Goal: Task Accomplishment & Management: Manage account settings

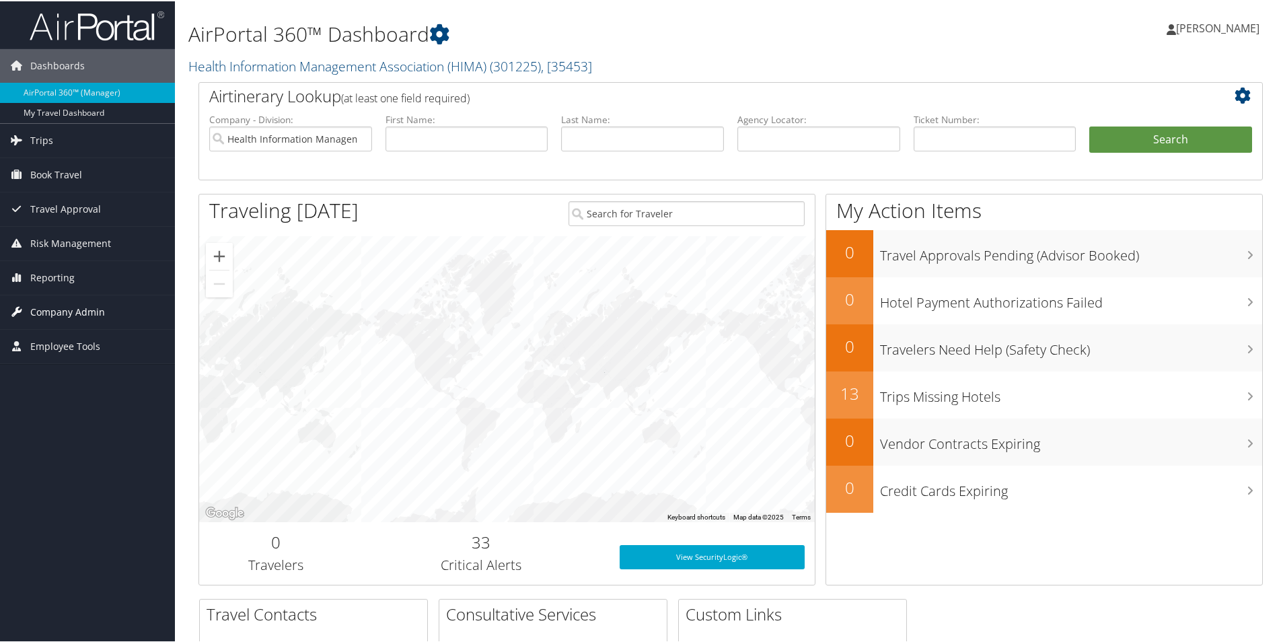
click at [56, 307] on span "Company Admin" at bounding box center [67, 311] width 75 height 34
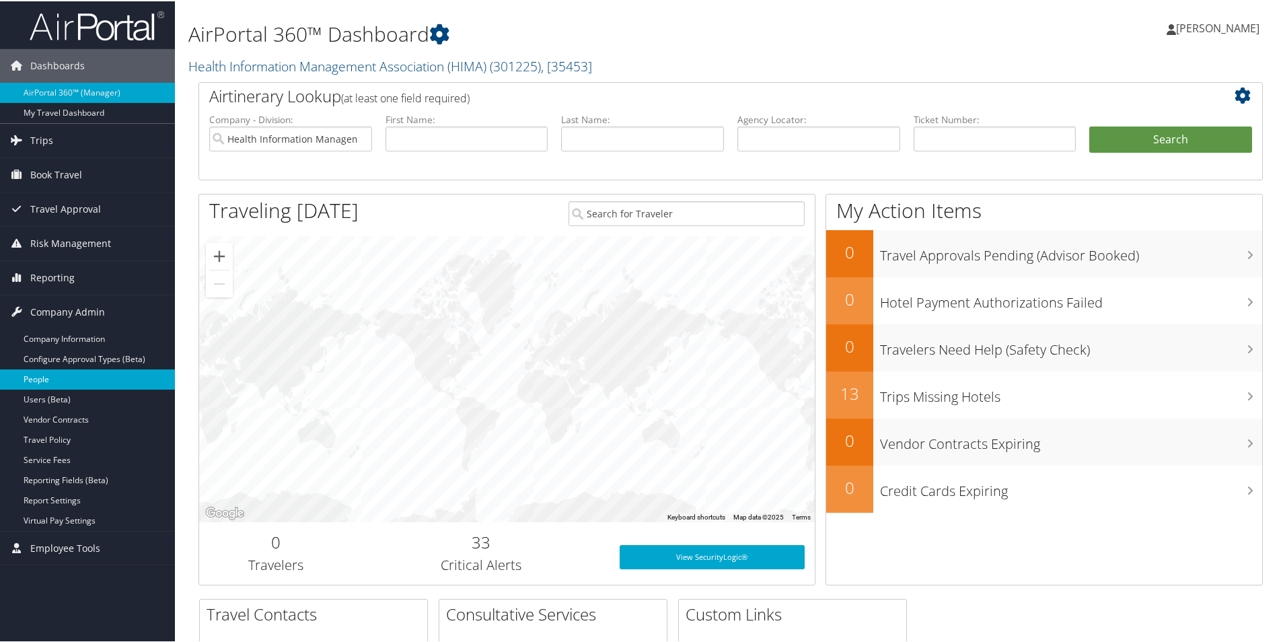
drag, startPoint x: 37, startPoint y: 396, endPoint x: 146, endPoint y: 382, distance: 109.8
click at [38, 395] on link "Users (Beta)" at bounding box center [87, 398] width 175 height 20
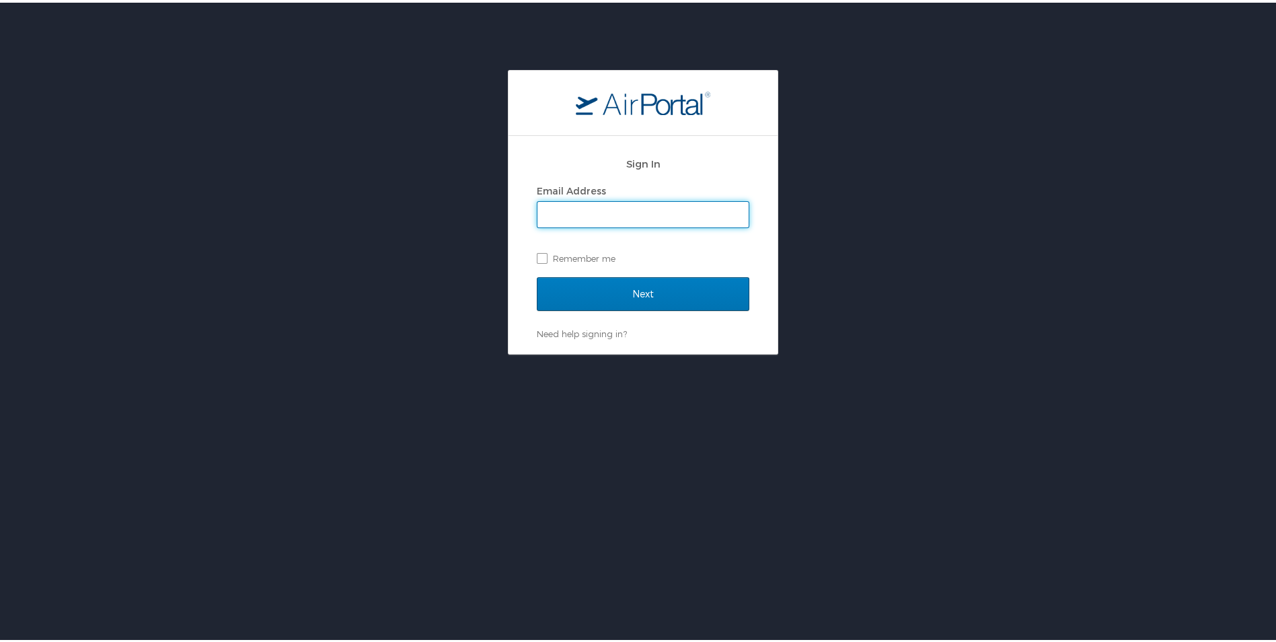
click at [667, 218] on input "Email Address" at bounding box center [642, 212] width 211 height 26
type input "executivedirector@mnhima.org"
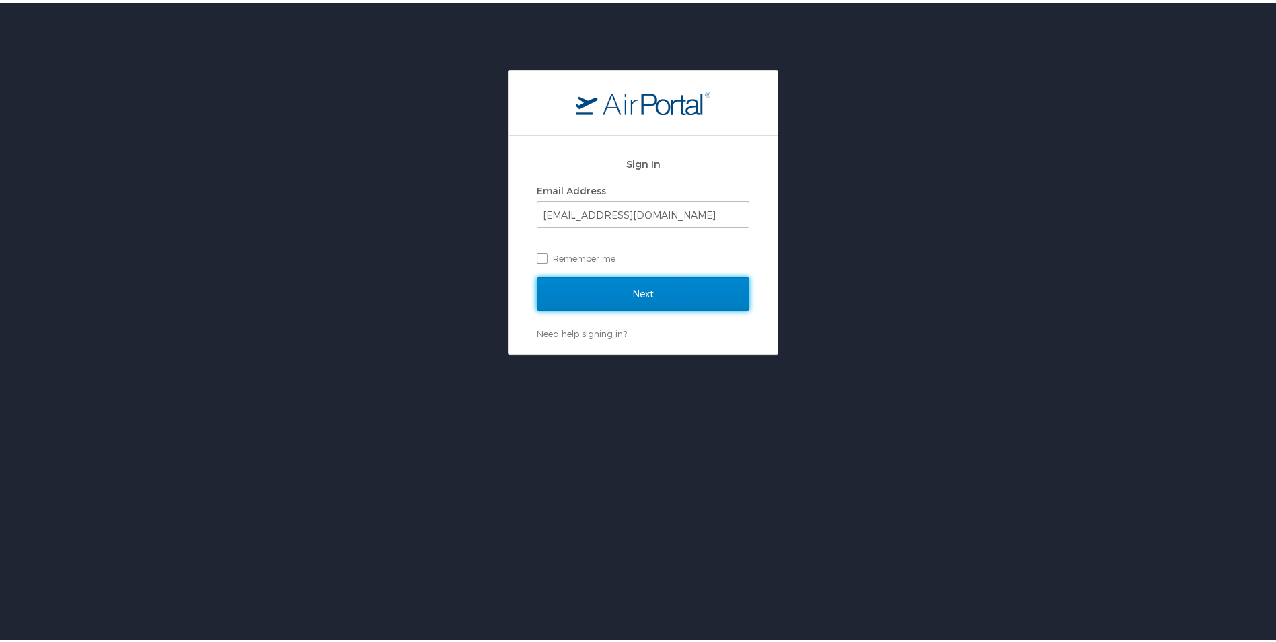
click at [578, 293] on input "Next" at bounding box center [643, 291] width 213 height 34
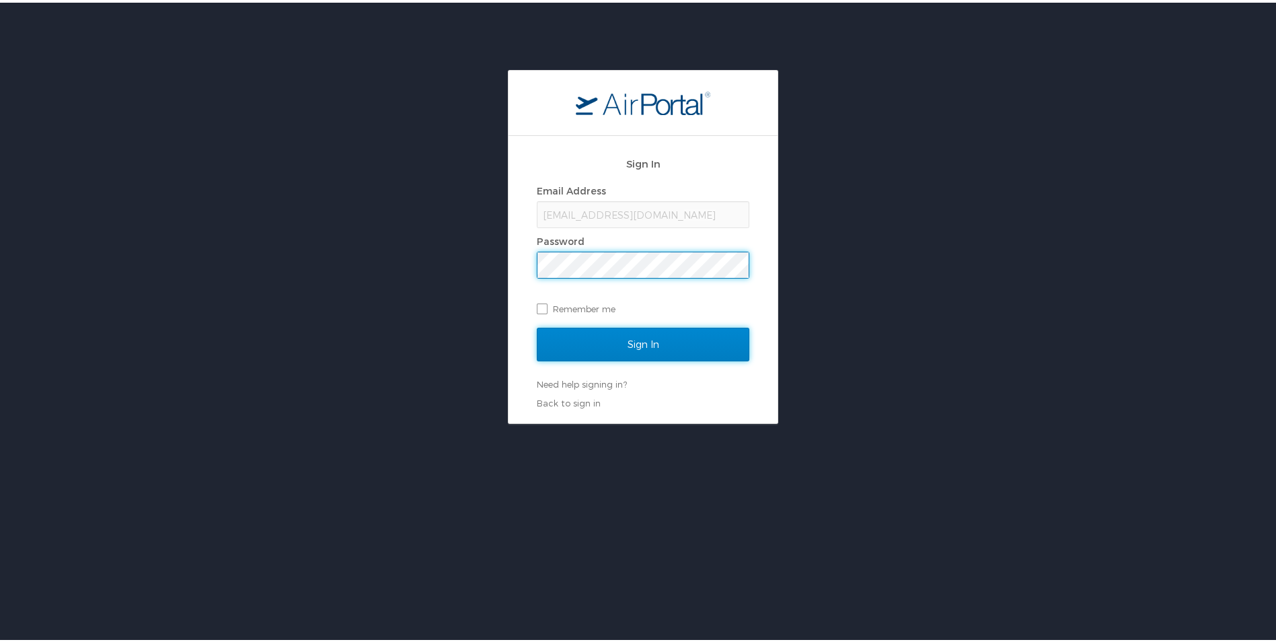
click at [652, 346] on input "Sign In" at bounding box center [643, 342] width 213 height 34
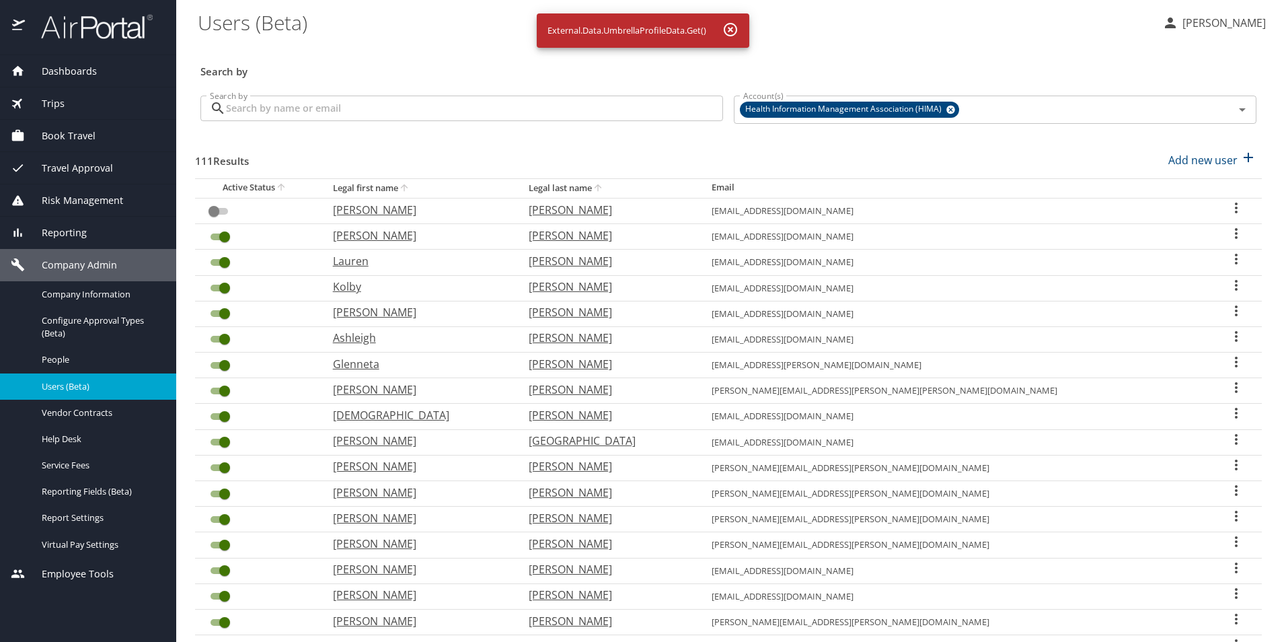
click at [652, 192] on th "Legal last name" at bounding box center [609, 188] width 183 height 20
checkbox input "false"
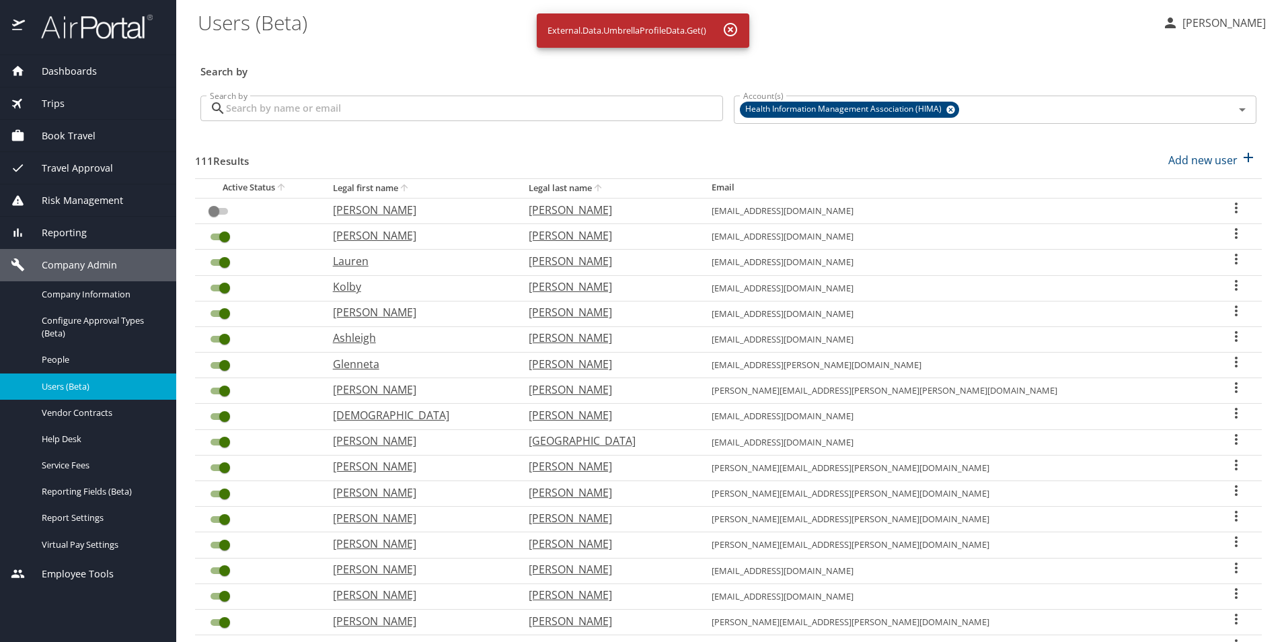
checkbox input "false"
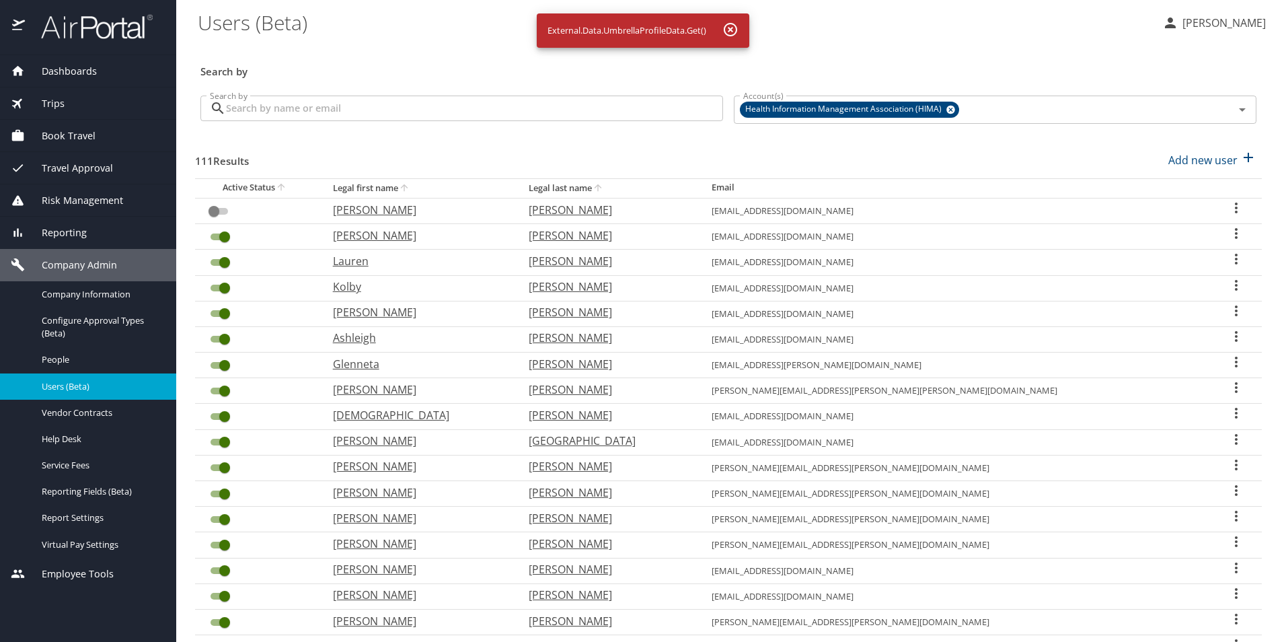
checkbox input "false"
checkbox input "true"
checkbox input "false"
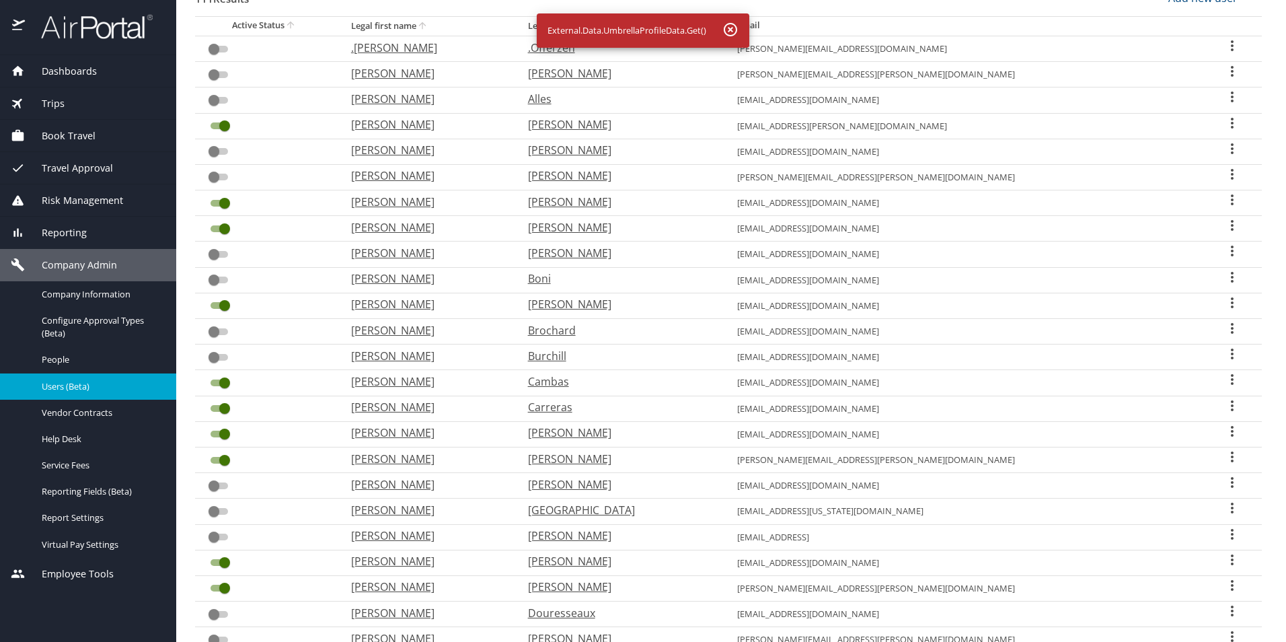
scroll to position [268, 0]
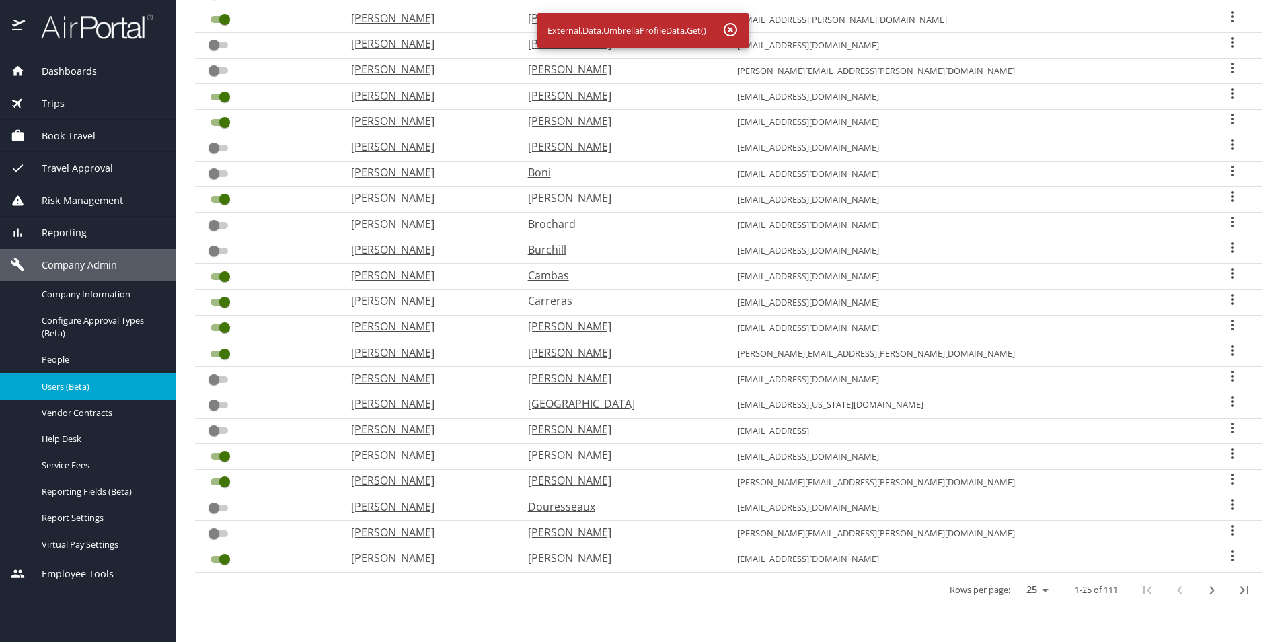
click at [1204, 590] on icon "next page" at bounding box center [1212, 590] width 16 height 16
checkbox input "true"
checkbox input "false"
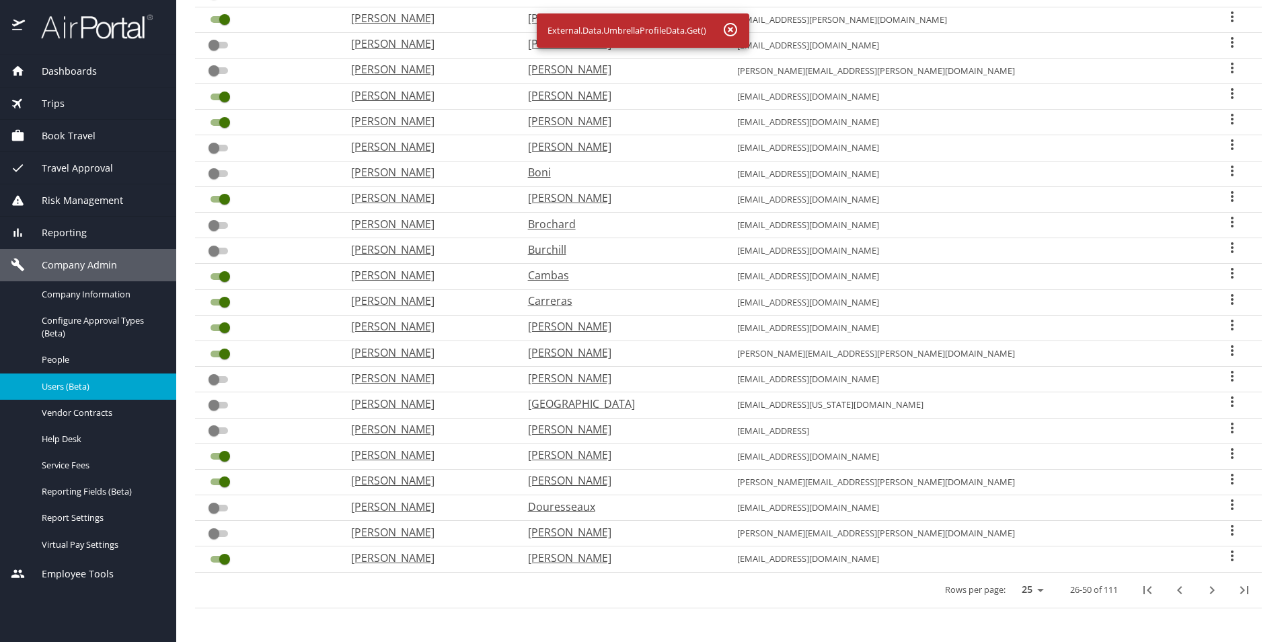
checkbox input "false"
checkbox input "true"
checkbox input "false"
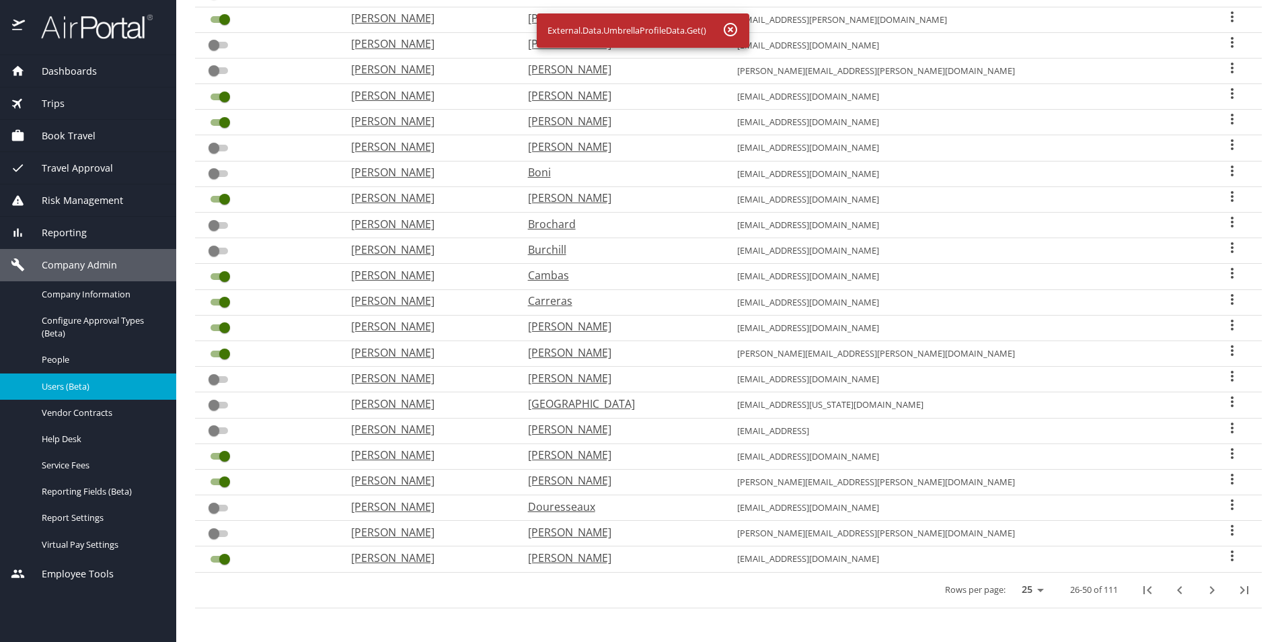
checkbox input "false"
checkbox input "true"
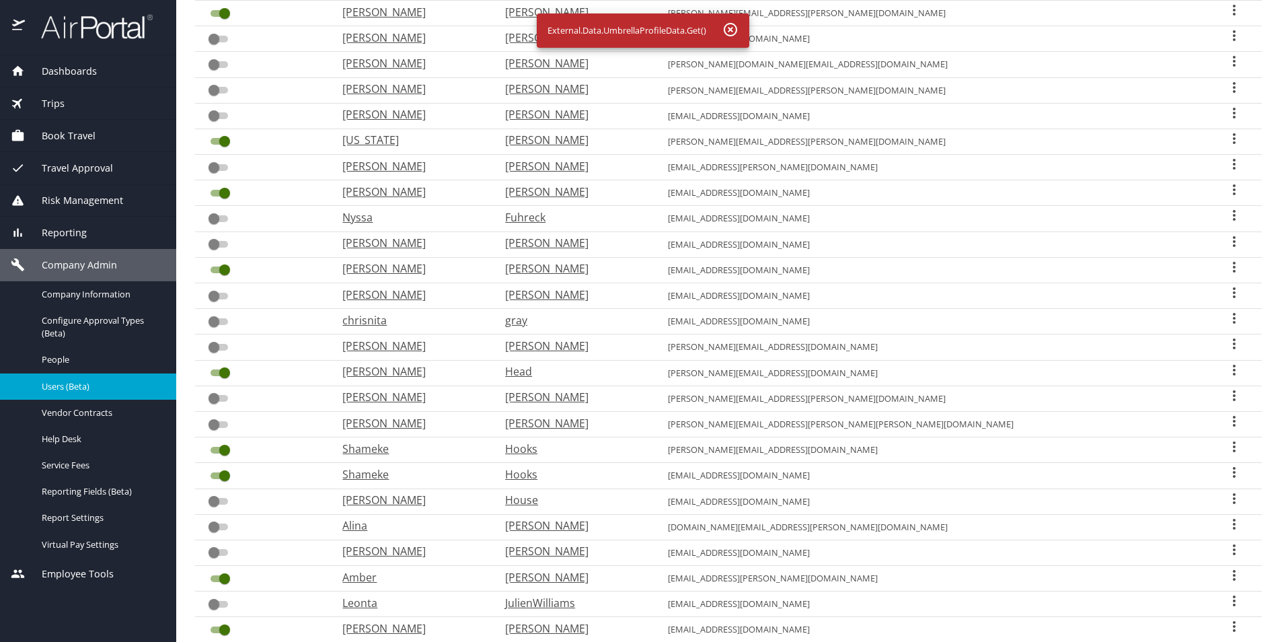
scroll to position [134, 0]
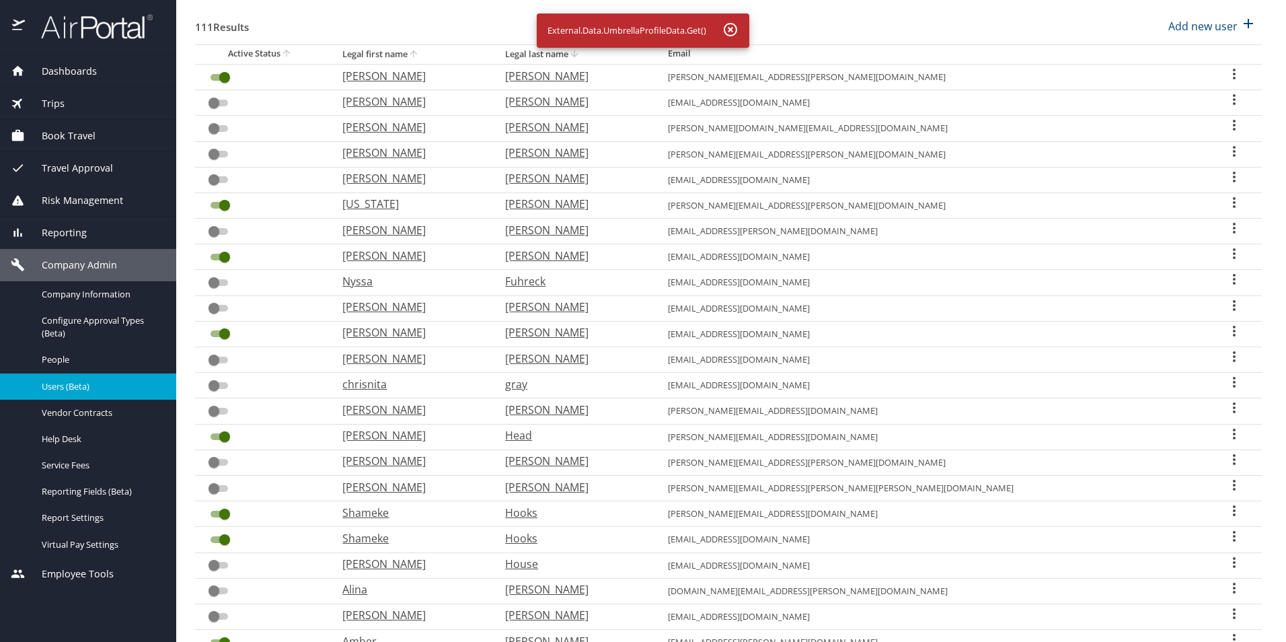
click at [1226, 202] on icon "User Search Table" at bounding box center [1234, 202] width 16 height 16
click at [413, 204] on div at bounding box center [643, 321] width 1286 height 642
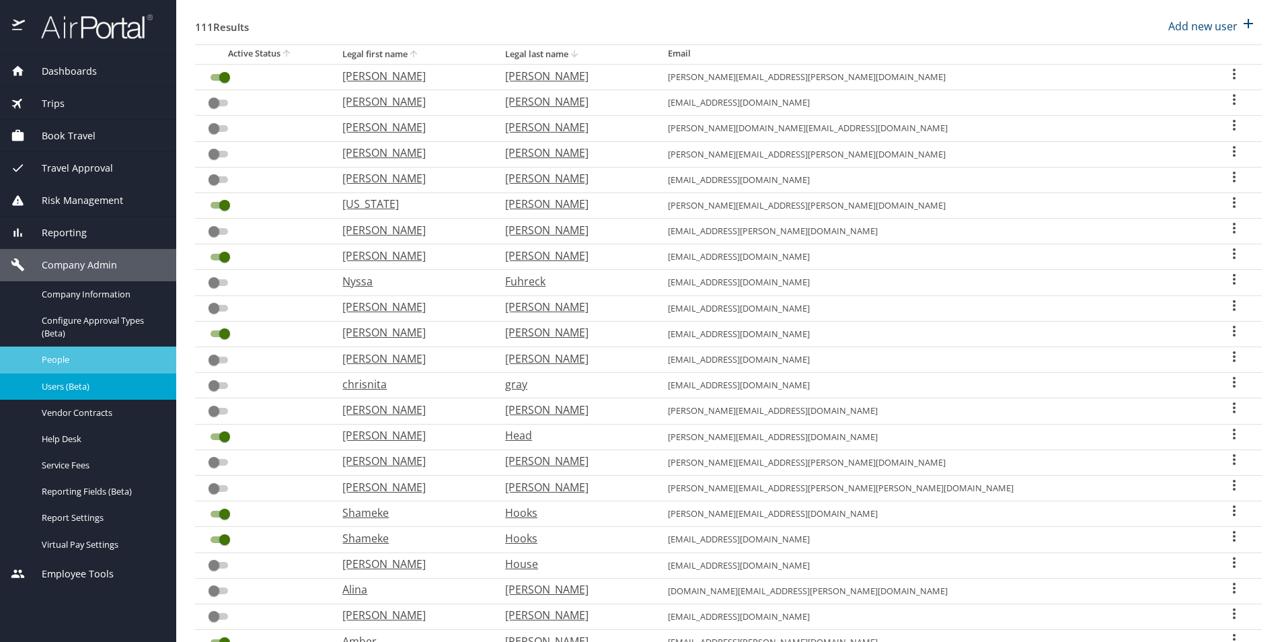
click at [88, 365] on span "People" at bounding box center [101, 359] width 118 height 13
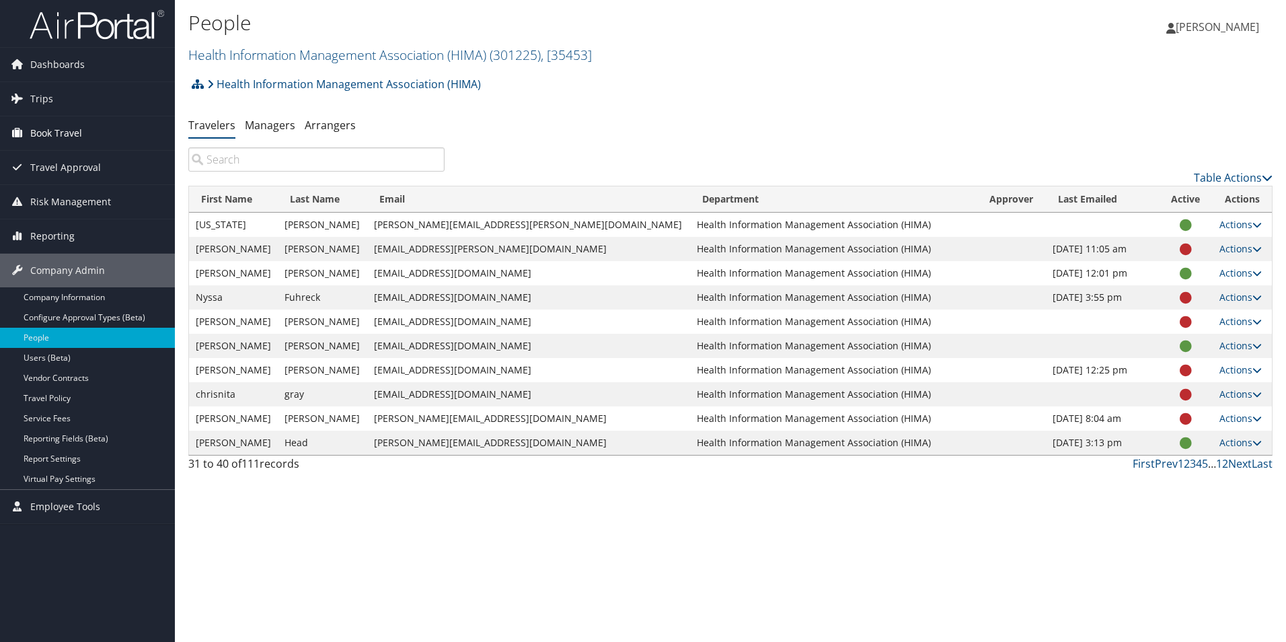
click at [38, 135] on span "Book Travel" at bounding box center [56, 133] width 52 height 34
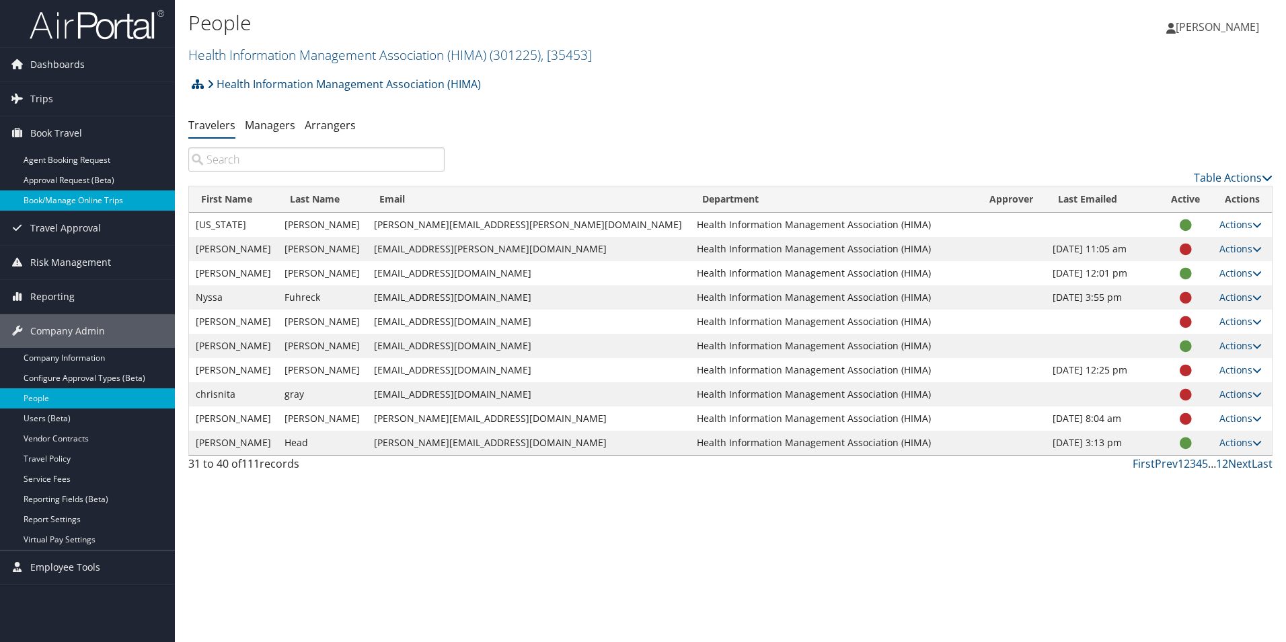
click at [68, 200] on link "Book/Manage Online Trips" at bounding box center [87, 200] width 175 height 20
drag, startPoint x: 1123, startPoint y: 4, endPoint x: 773, endPoint y: 93, distance: 361.7
click at [771, 94] on div "Health Information Management Association (HIMA) Account Structure Health Infor…" at bounding box center [730, 89] width 1084 height 36
click at [1220, 226] on link "Actions" at bounding box center [1241, 224] width 42 height 13
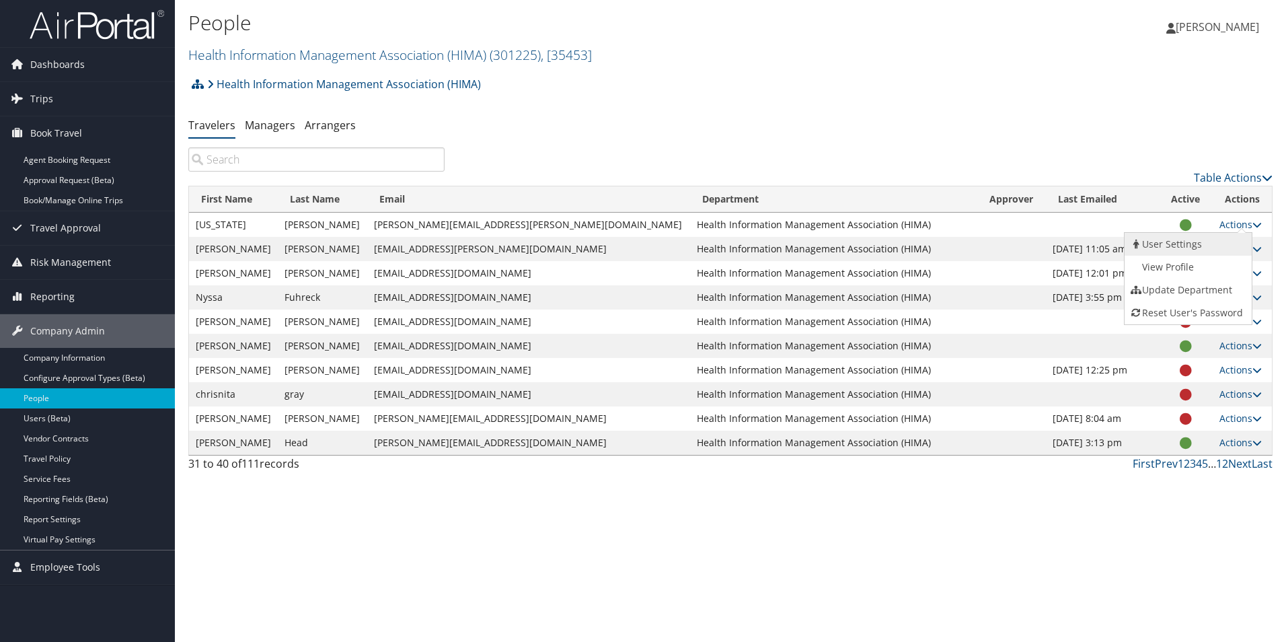
drag, startPoint x: 1218, startPoint y: 226, endPoint x: 1172, endPoint y: 247, distance: 50.9
click at [1172, 247] on link "User Settings" at bounding box center [1187, 244] width 124 height 23
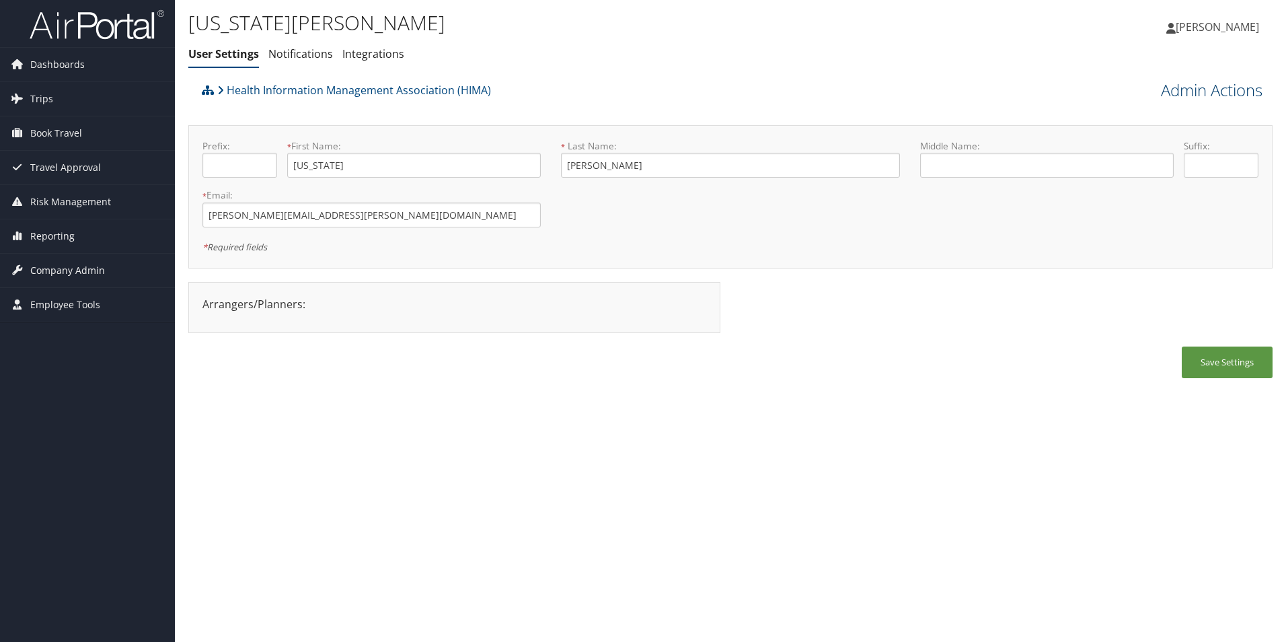
click at [1197, 94] on link "Admin Actions" at bounding box center [1212, 90] width 102 height 23
click at [1136, 201] on link "Manage Travelers" at bounding box center [1173, 195] width 177 height 23
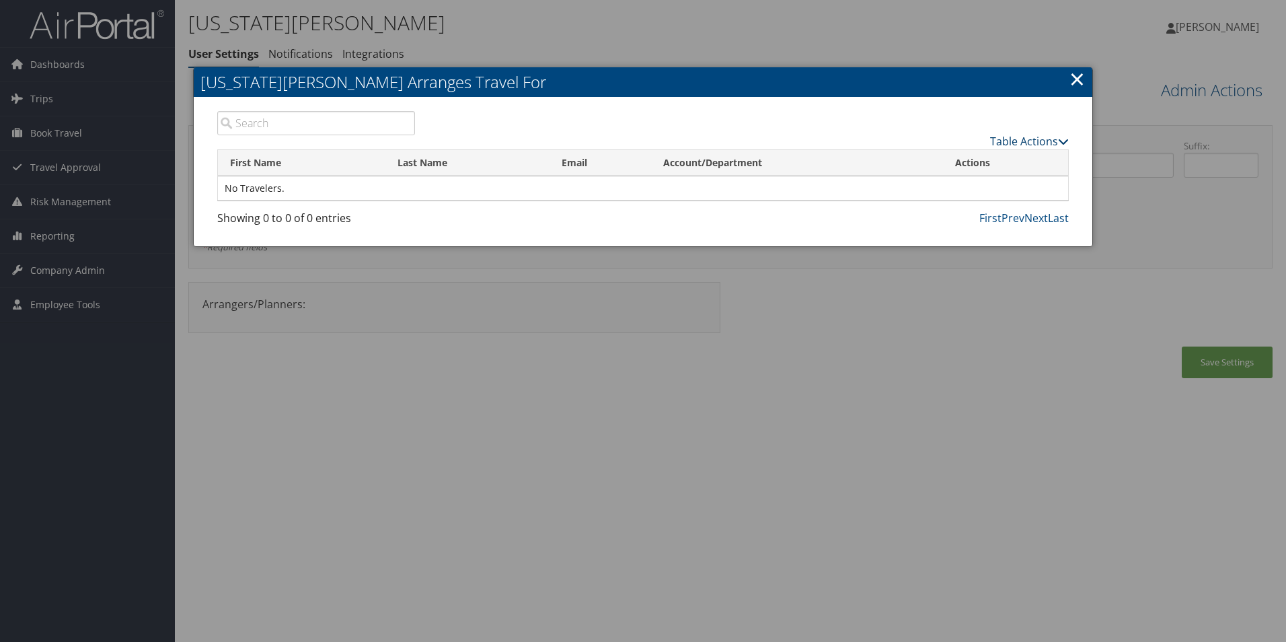
click at [1036, 143] on link "Table Actions" at bounding box center [1029, 141] width 79 height 15
click at [944, 167] on link "Add A Traveler" at bounding box center [979, 162] width 177 height 23
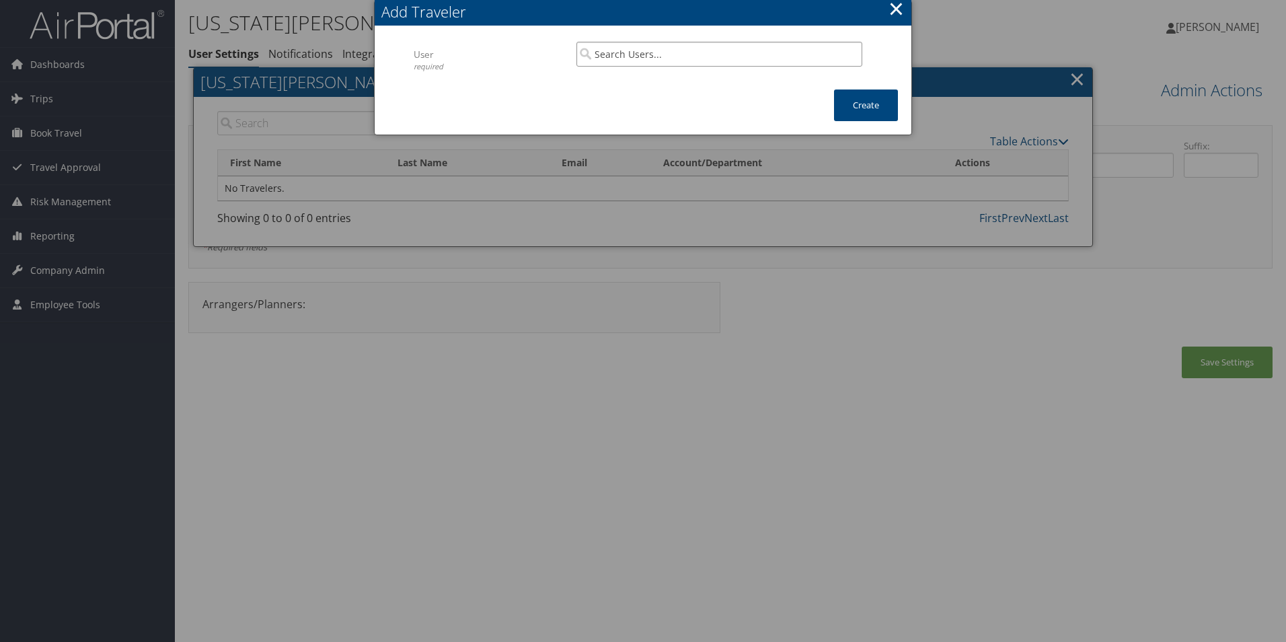
click at [724, 54] on input "search" at bounding box center [719, 54] width 286 height 25
click at [895, 13] on button "×" at bounding box center [896, 8] width 15 height 27
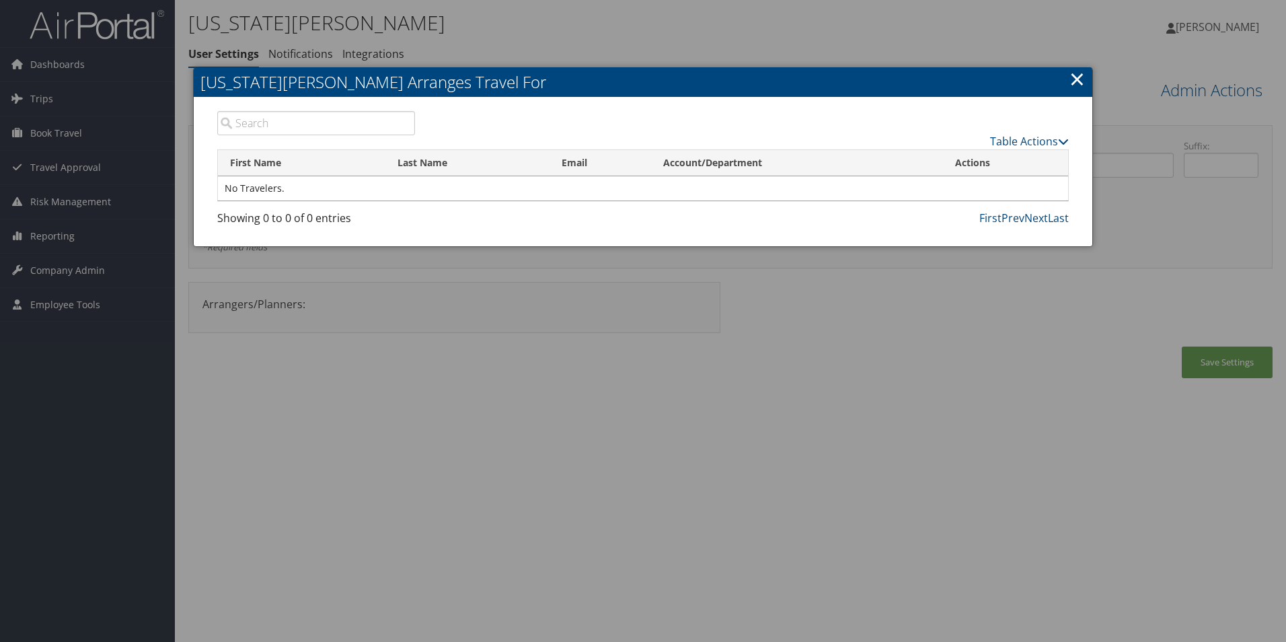
click at [1082, 76] on link "×" at bounding box center [1077, 78] width 15 height 27
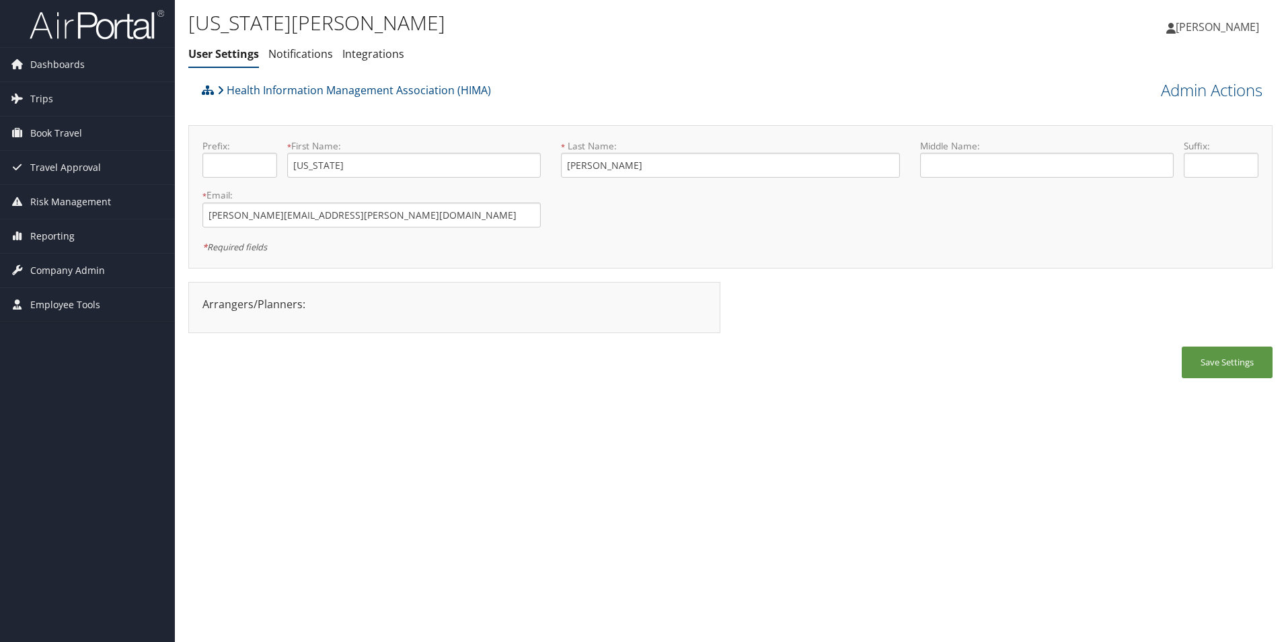
click at [1225, 24] on span "[PERSON_NAME]" at bounding box center [1217, 27] width 83 height 15
click at [1127, 81] on link "My Settings" at bounding box center [1184, 74] width 150 height 23
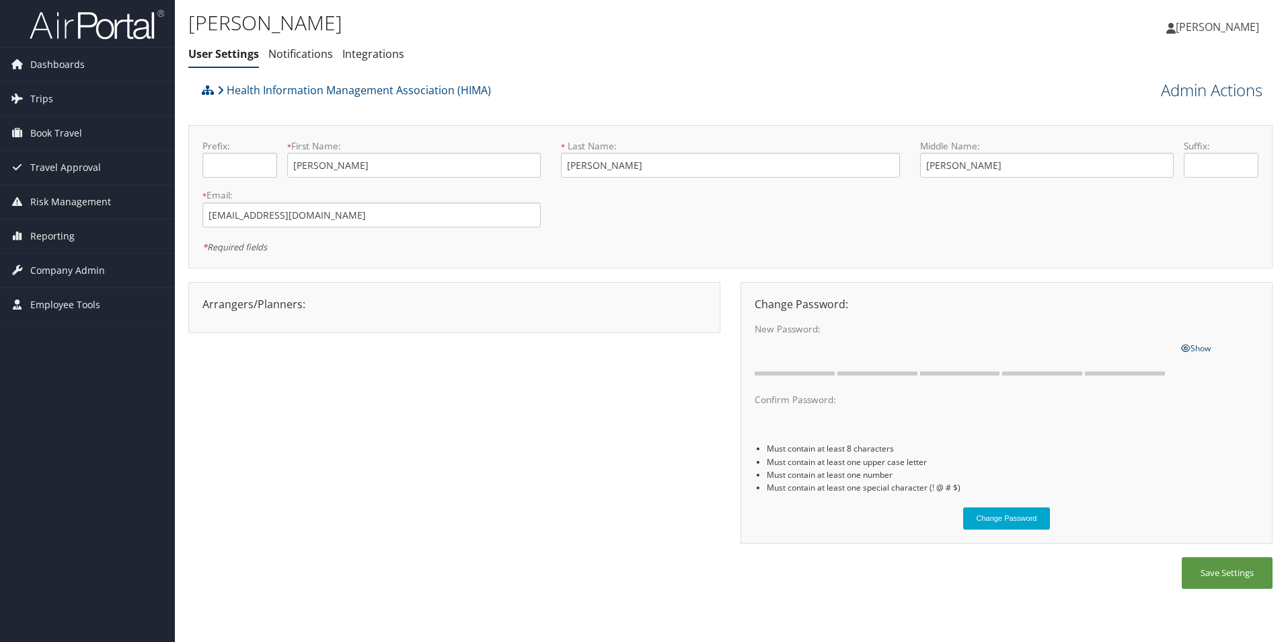
click at [1174, 94] on link "Admin Actions" at bounding box center [1212, 90] width 102 height 23
click at [1135, 177] on link "Manage Travelers" at bounding box center [1173, 172] width 177 height 23
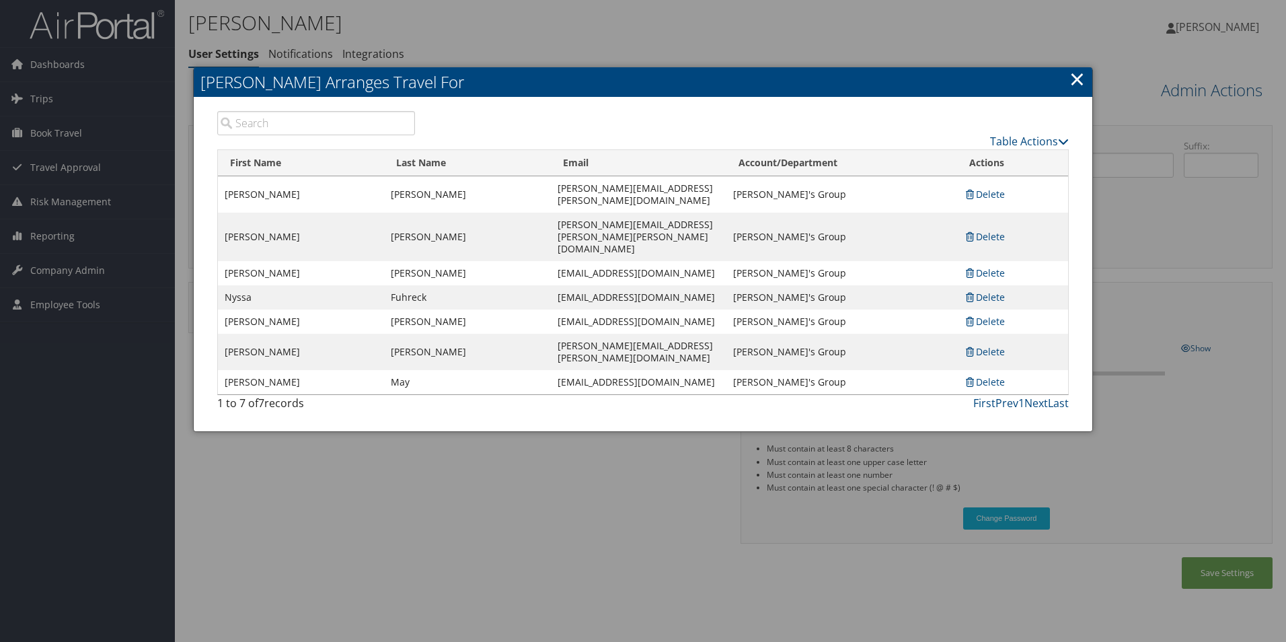
click at [359, 124] on input "search" at bounding box center [316, 123] width 198 height 24
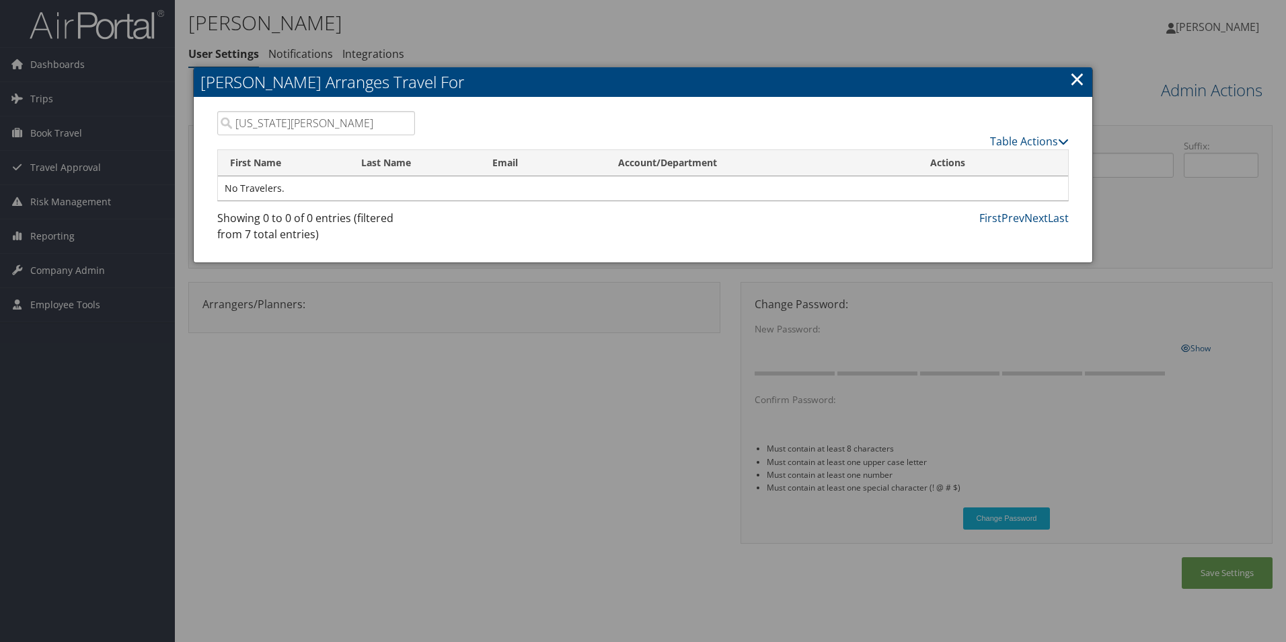
type input "Virginia Evans"
click at [366, 195] on td "No Travelers." at bounding box center [643, 188] width 850 height 24
click at [1031, 141] on link "Table Actions" at bounding box center [1029, 141] width 79 height 15
click at [933, 161] on link "Add A Traveler" at bounding box center [979, 162] width 177 height 23
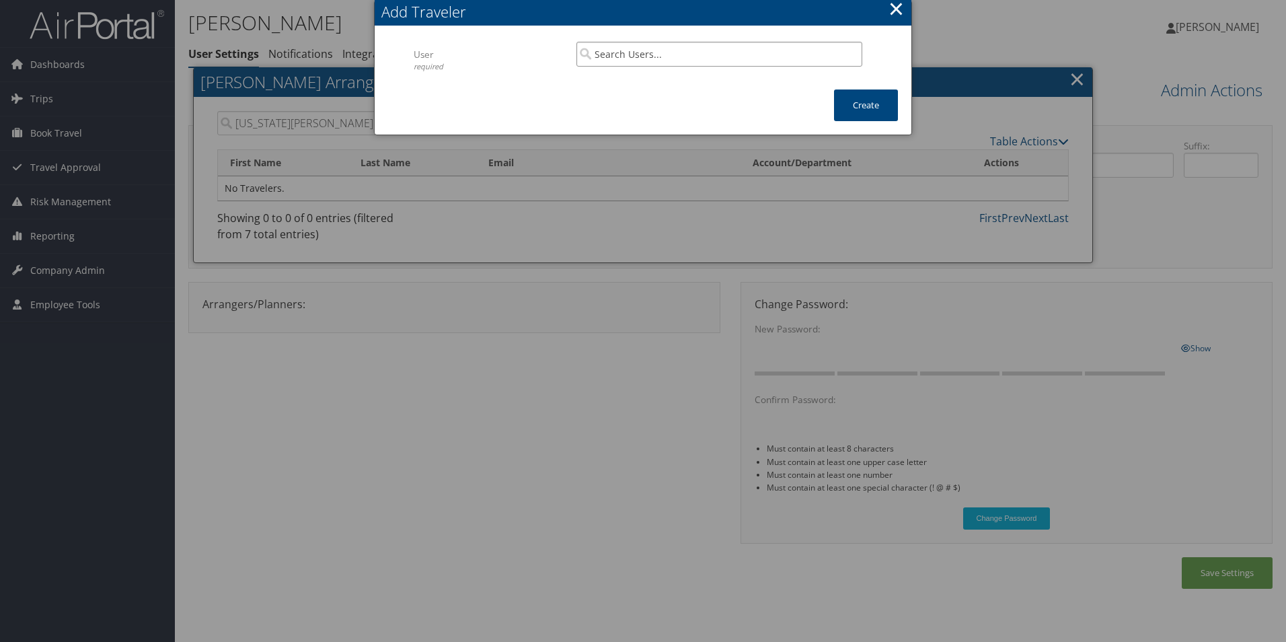
click at [710, 53] on input "search" at bounding box center [719, 54] width 286 height 25
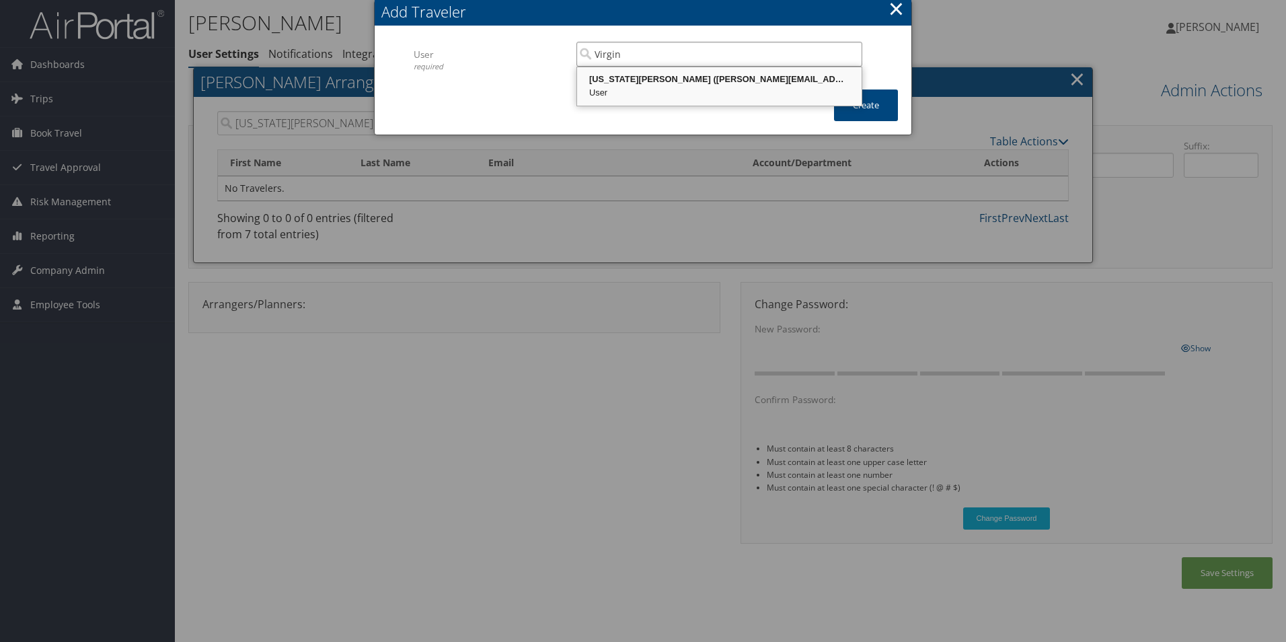
click at [668, 77] on div "Virginia Evans (ginna.evans@emoryhealthcare.org)" at bounding box center [719, 79] width 280 height 13
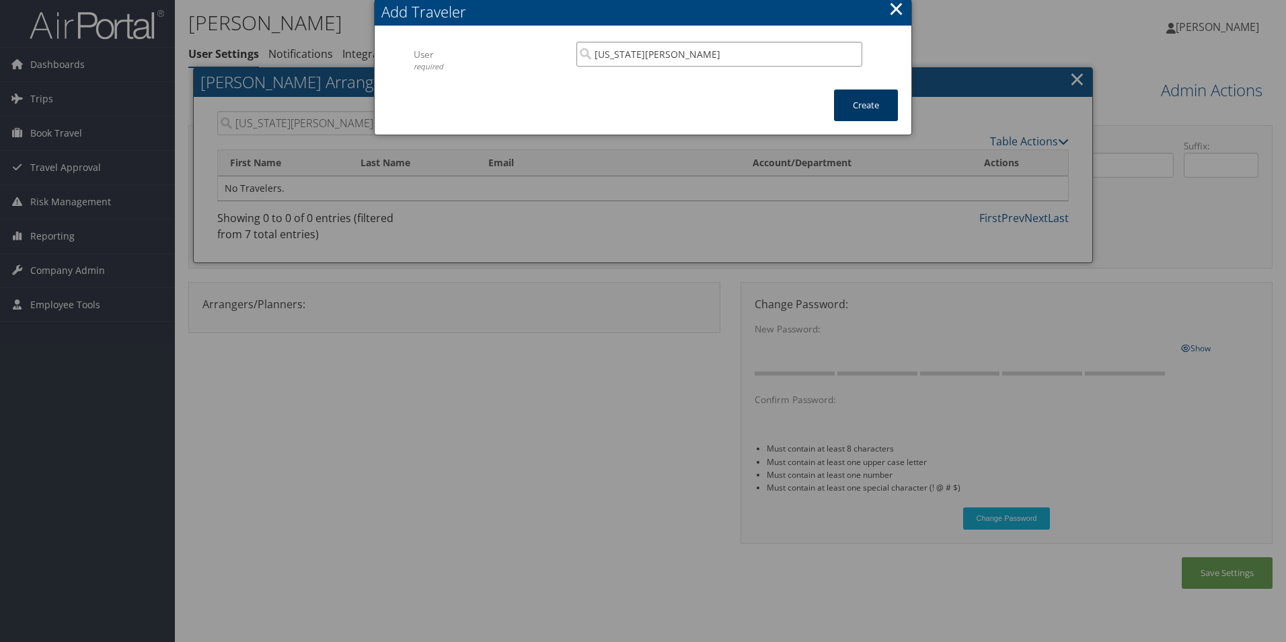
type input "Virginia Evans"
click at [866, 106] on button "Create" at bounding box center [866, 105] width 64 height 32
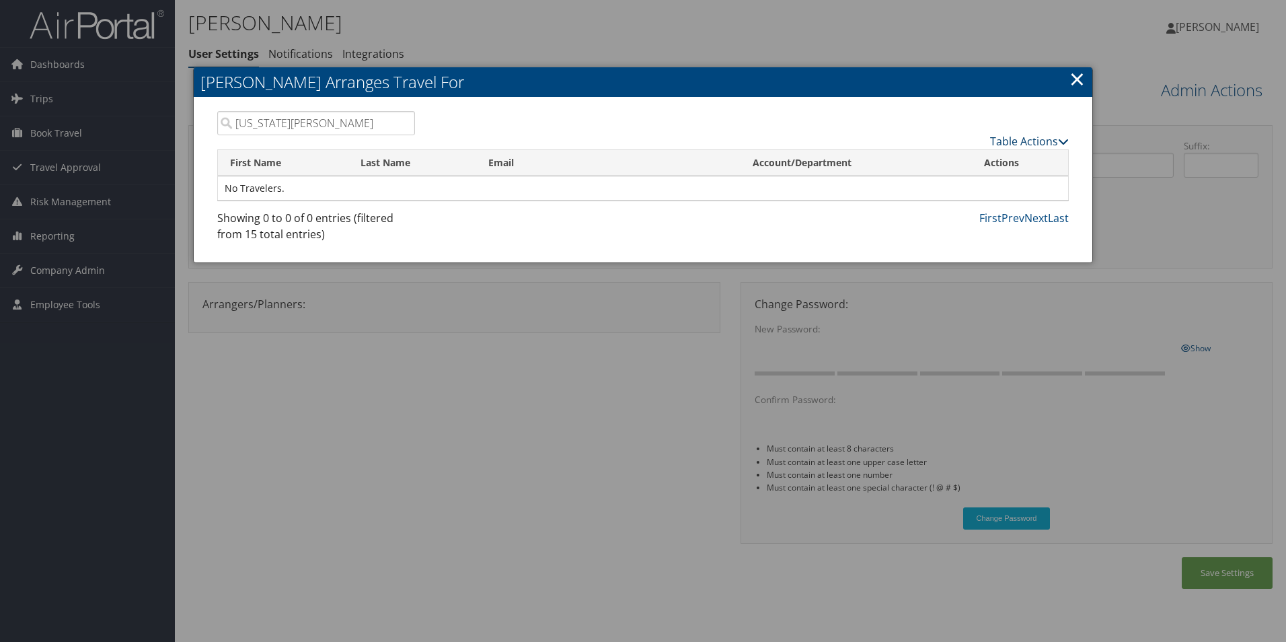
click at [1023, 142] on link "Table Actions" at bounding box center [1029, 141] width 79 height 15
click at [1080, 78] on link "×" at bounding box center [1077, 78] width 15 height 27
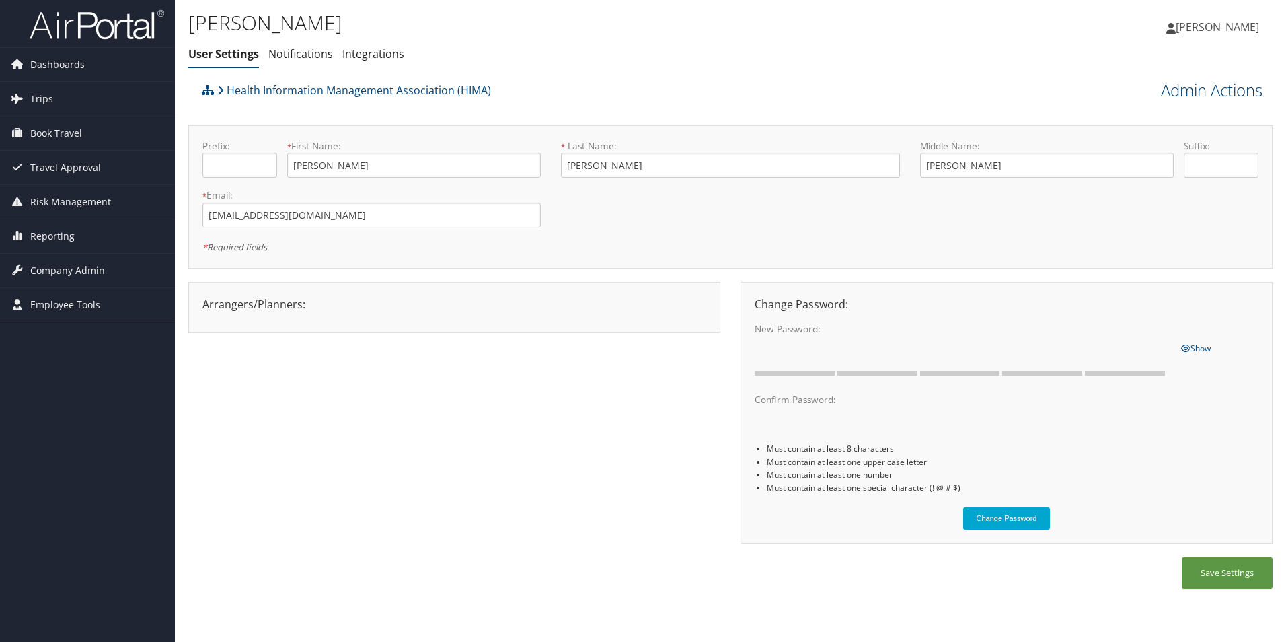
click at [1229, 95] on link "Admin Actions" at bounding box center [1212, 90] width 102 height 23
click at [1119, 172] on link "Manage Travelers" at bounding box center [1173, 172] width 177 height 23
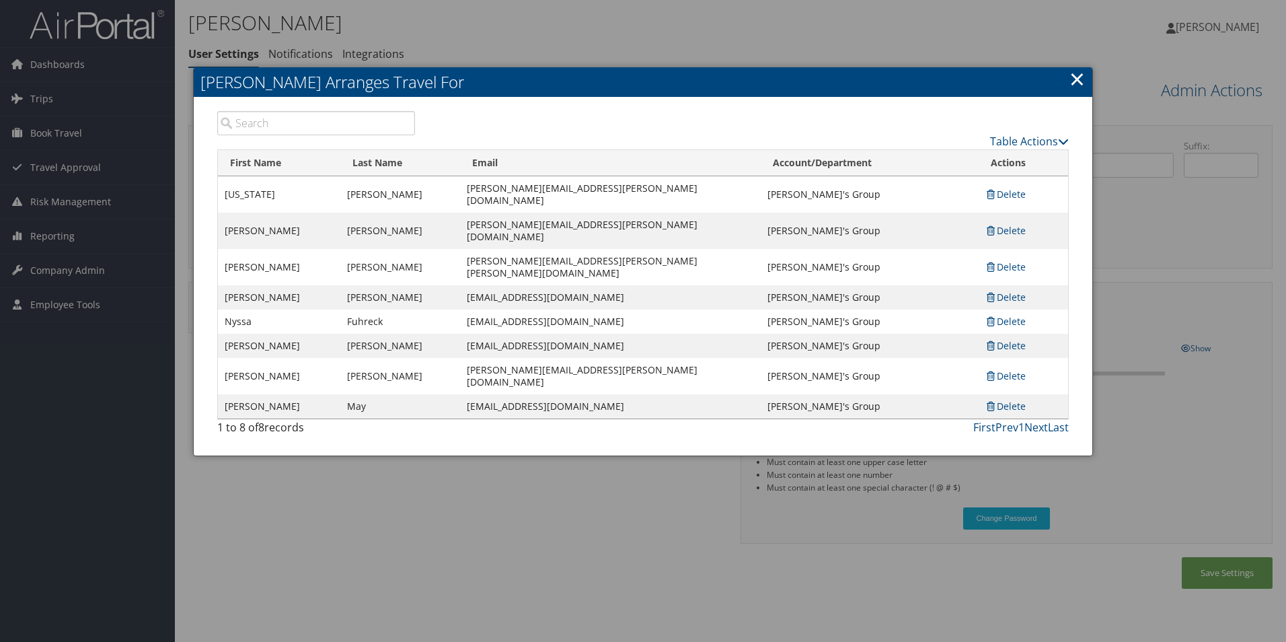
click at [1077, 85] on link "×" at bounding box center [1077, 78] width 15 height 27
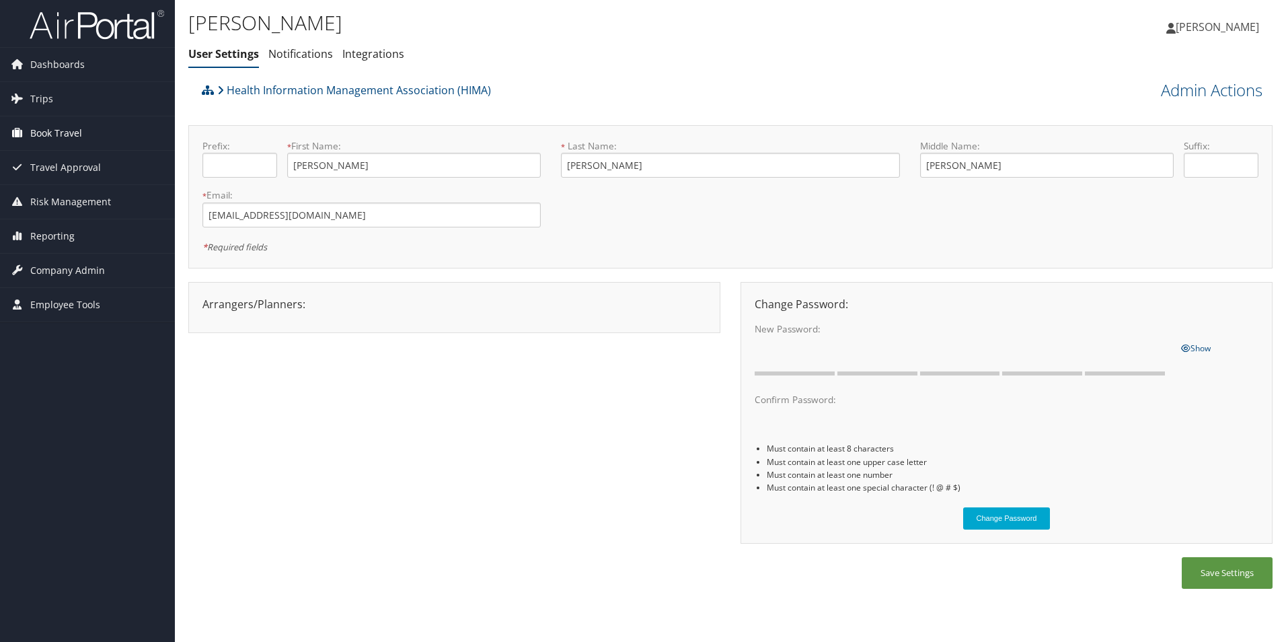
click at [77, 135] on span "Book Travel" at bounding box center [56, 133] width 52 height 34
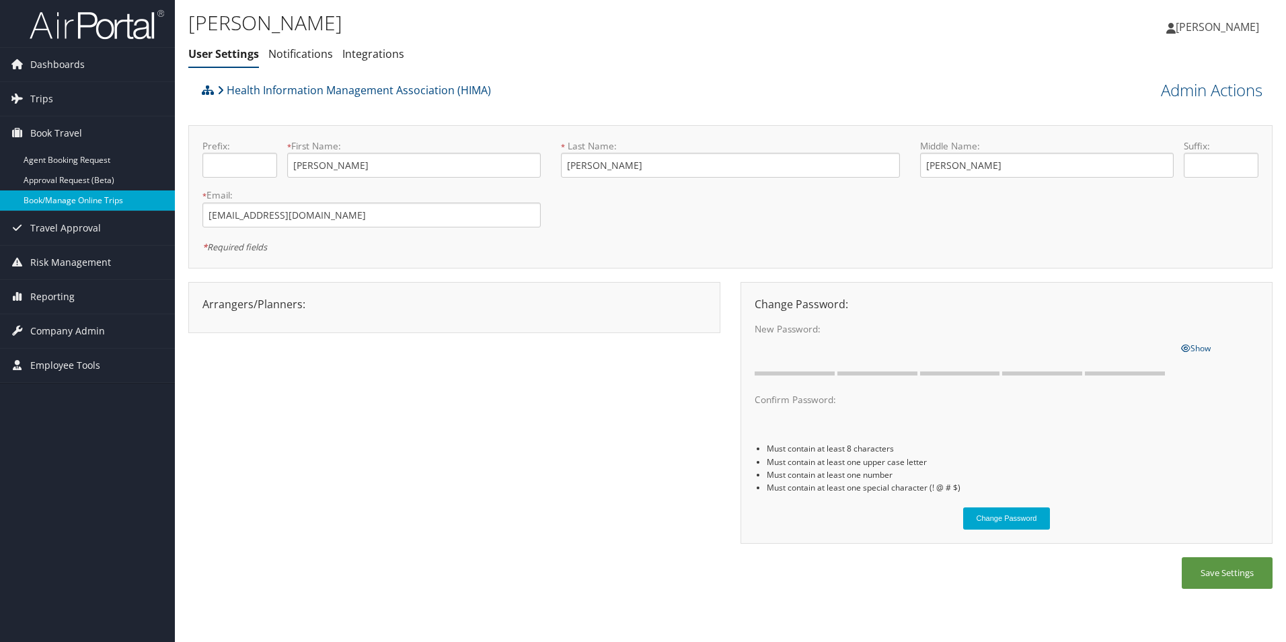
click at [89, 198] on link "Book/Manage Online Trips" at bounding box center [87, 200] width 175 height 20
click at [1192, 96] on link "Admin Actions" at bounding box center [1212, 90] width 102 height 23
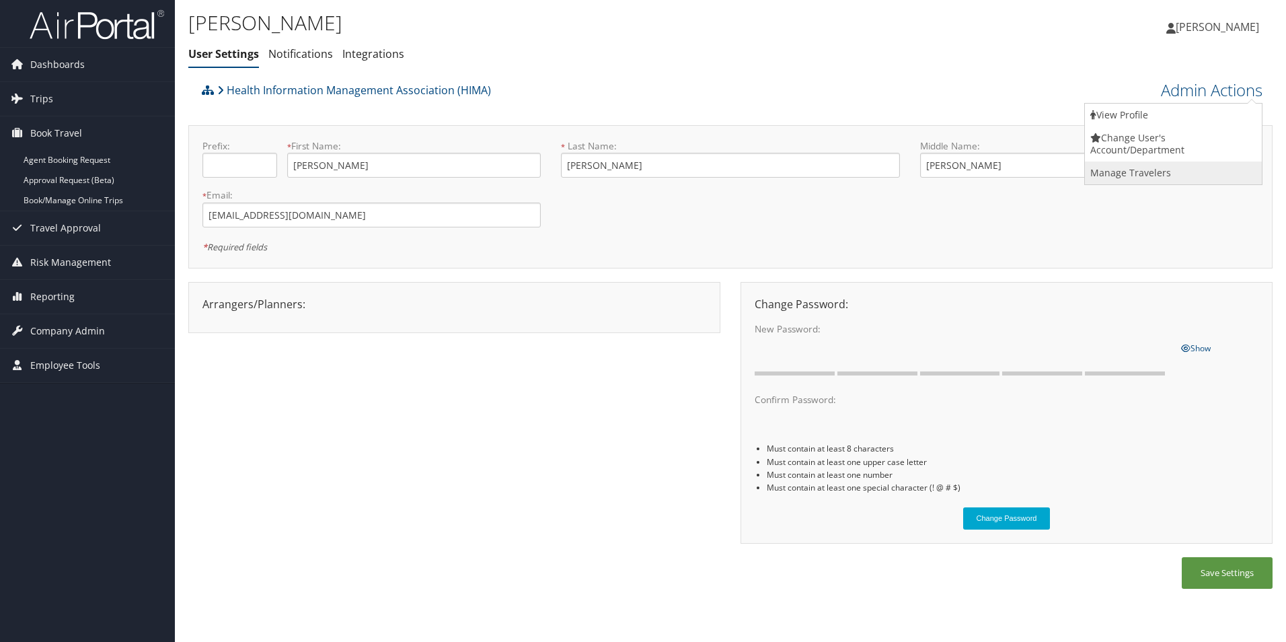
click at [1154, 168] on link "Manage Travelers" at bounding box center [1173, 172] width 177 height 23
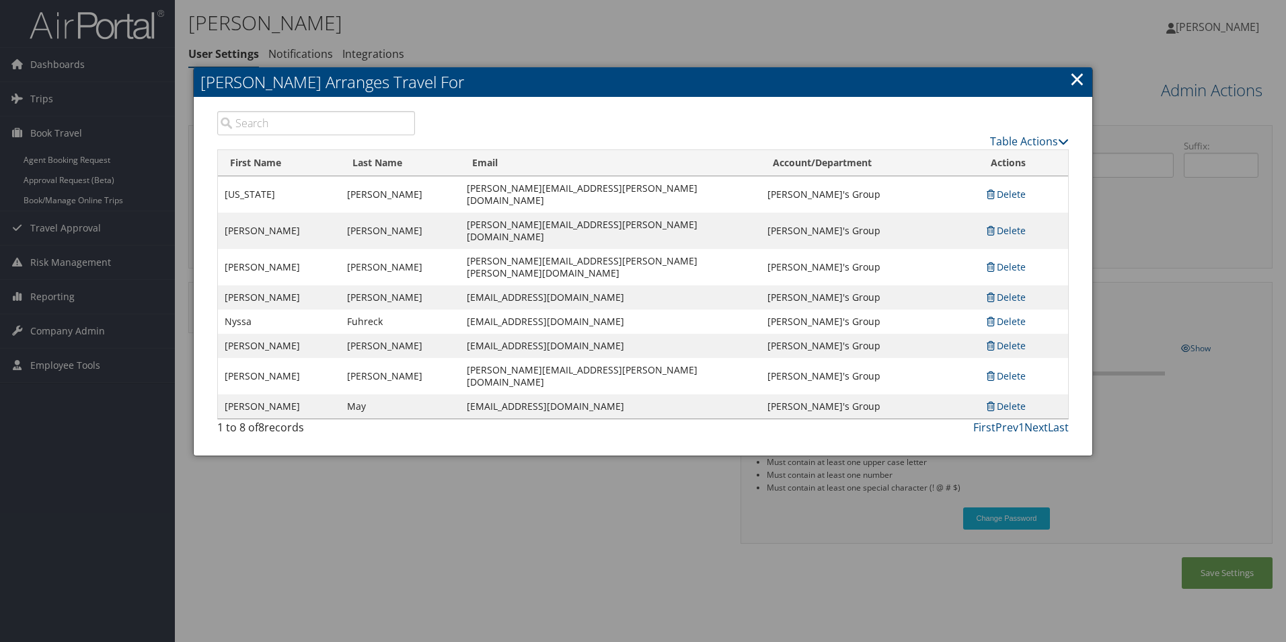
click at [363, 190] on td "Evans" at bounding box center [400, 194] width 120 height 36
click at [1030, 143] on link "Table Actions" at bounding box center [1029, 141] width 79 height 15
click at [965, 163] on link "Add A Traveler" at bounding box center [979, 162] width 177 height 23
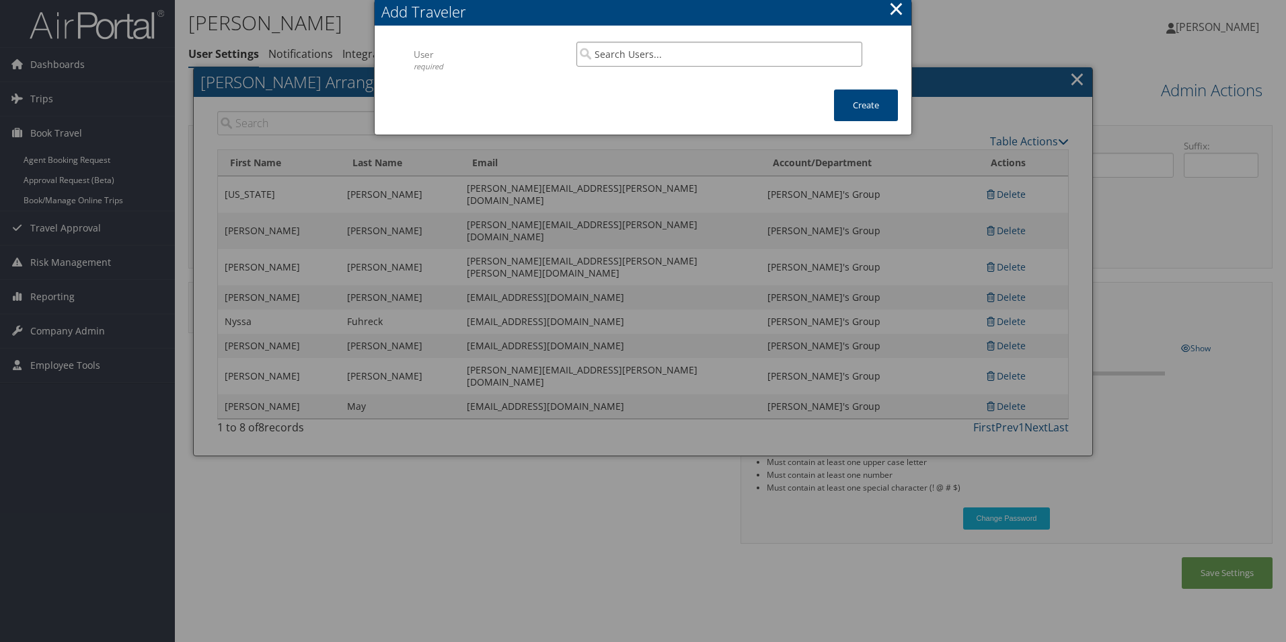
click at [648, 63] on input "search" at bounding box center [719, 54] width 286 height 25
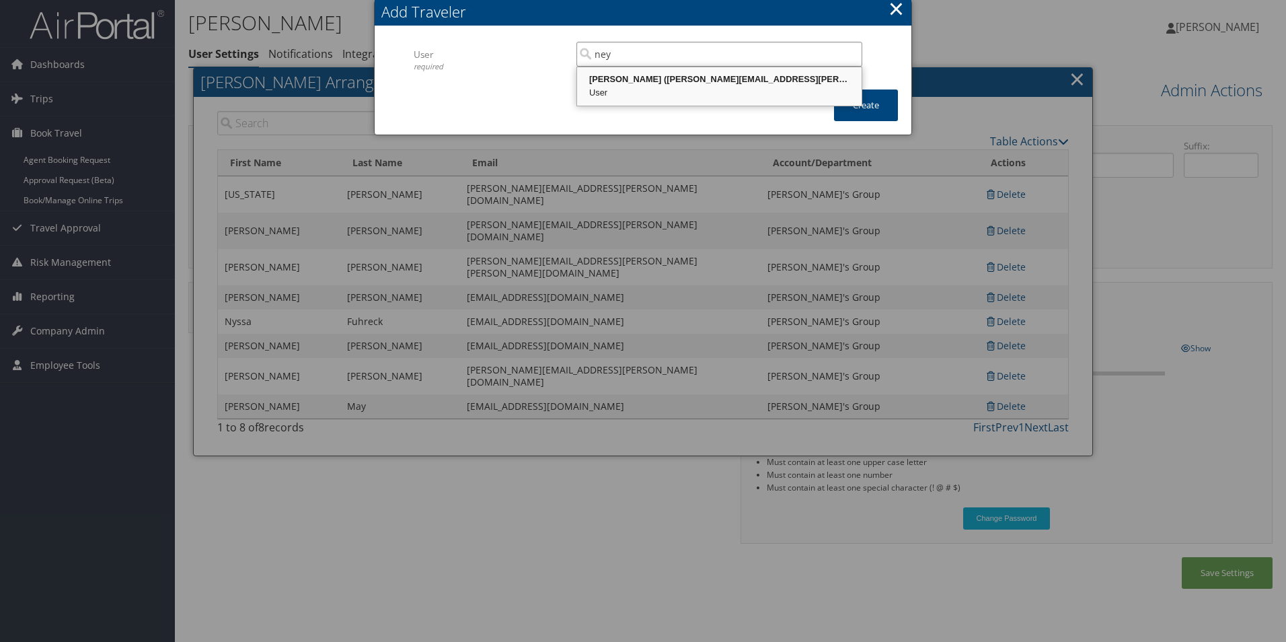
click at [652, 78] on div "Neysa Noreen (neysa.noreen@childrensmn.org)" at bounding box center [719, 79] width 280 height 13
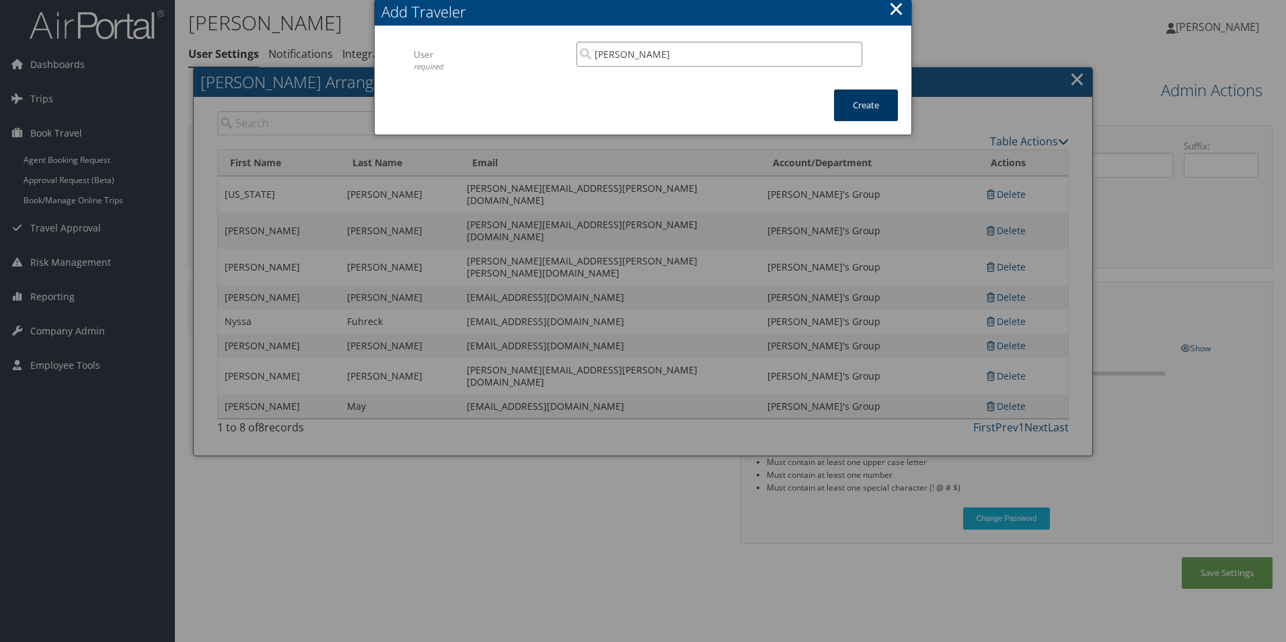
type input "Neysa Noreen"
click at [862, 108] on button "Create" at bounding box center [866, 105] width 64 height 32
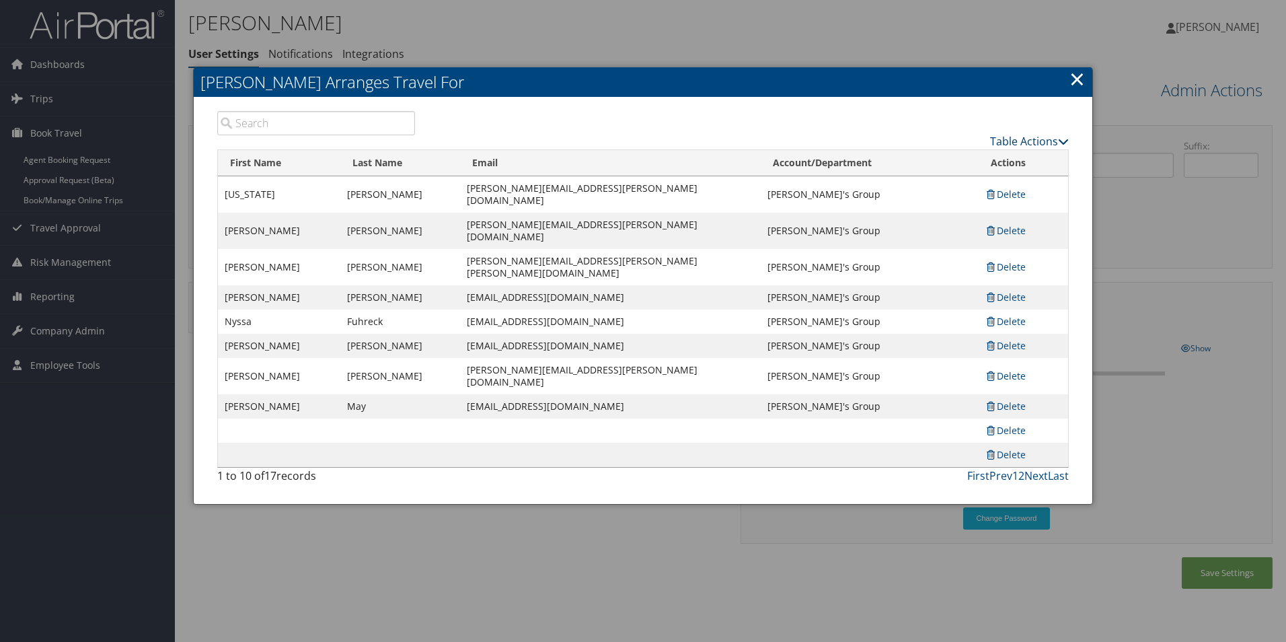
click at [1021, 138] on link "Table Actions" at bounding box center [1029, 141] width 79 height 15
click at [941, 161] on link "Add A Traveler" at bounding box center [979, 162] width 177 height 23
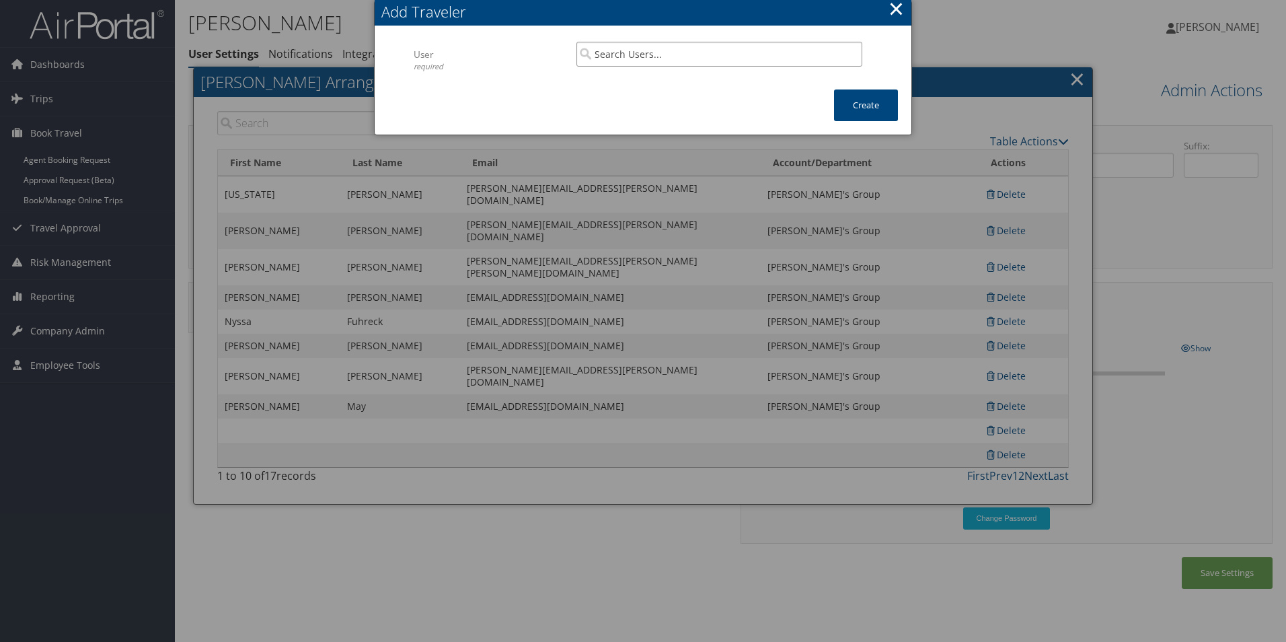
click at [735, 55] on input "search" at bounding box center [719, 54] width 286 height 25
click at [734, 81] on div "Waneta Perkins (Waneta.Perkins@centracare.com)" at bounding box center [719, 79] width 280 height 13
type input "Waneta Perkins"
click at [866, 104] on button "Create" at bounding box center [866, 105] width 64 height 32
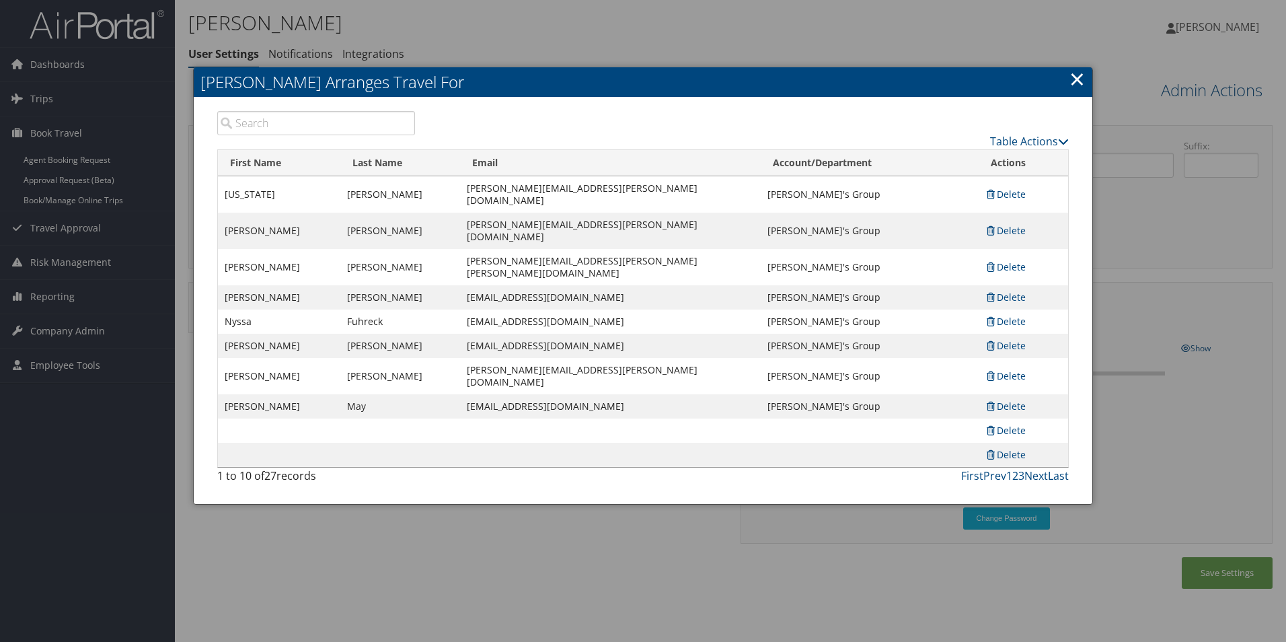
click at [1072, 77] on link "×" at bounding box center [1077, 78] width 15 height 27
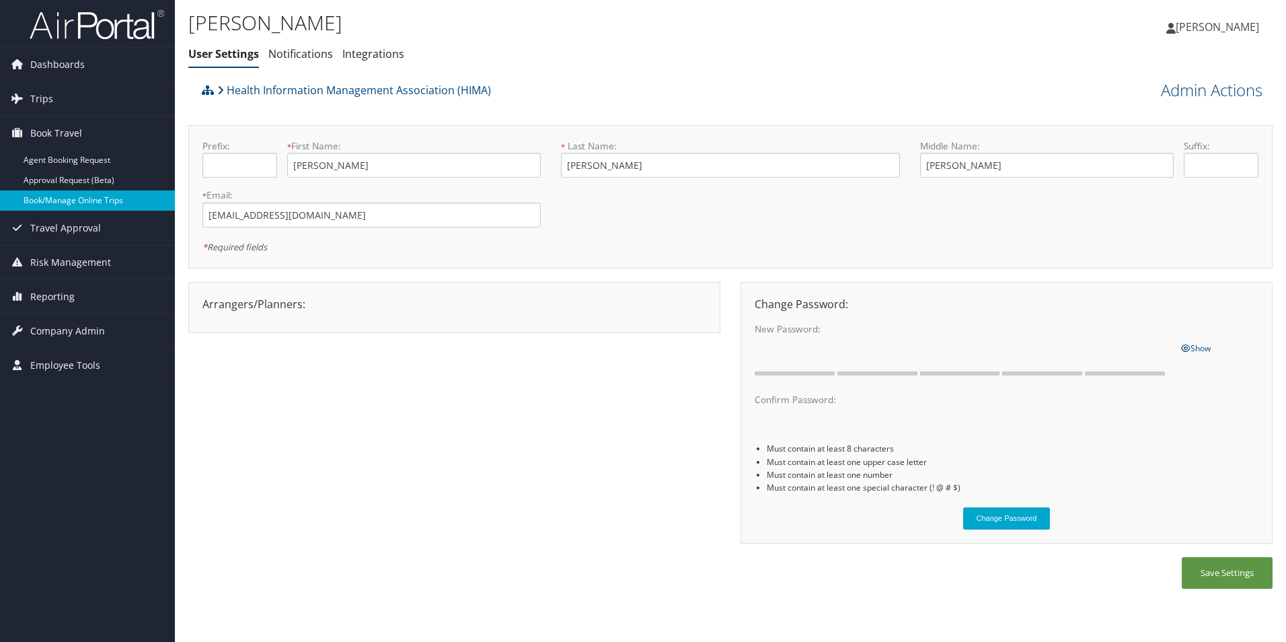
click at [111, 202] on link "Book/Manage Online Trips" at bounding box center [87, 200] width 175 height 20
click at [65, 328] on span "Company Admin" at bounding box center [67, 331] width 75 height 34
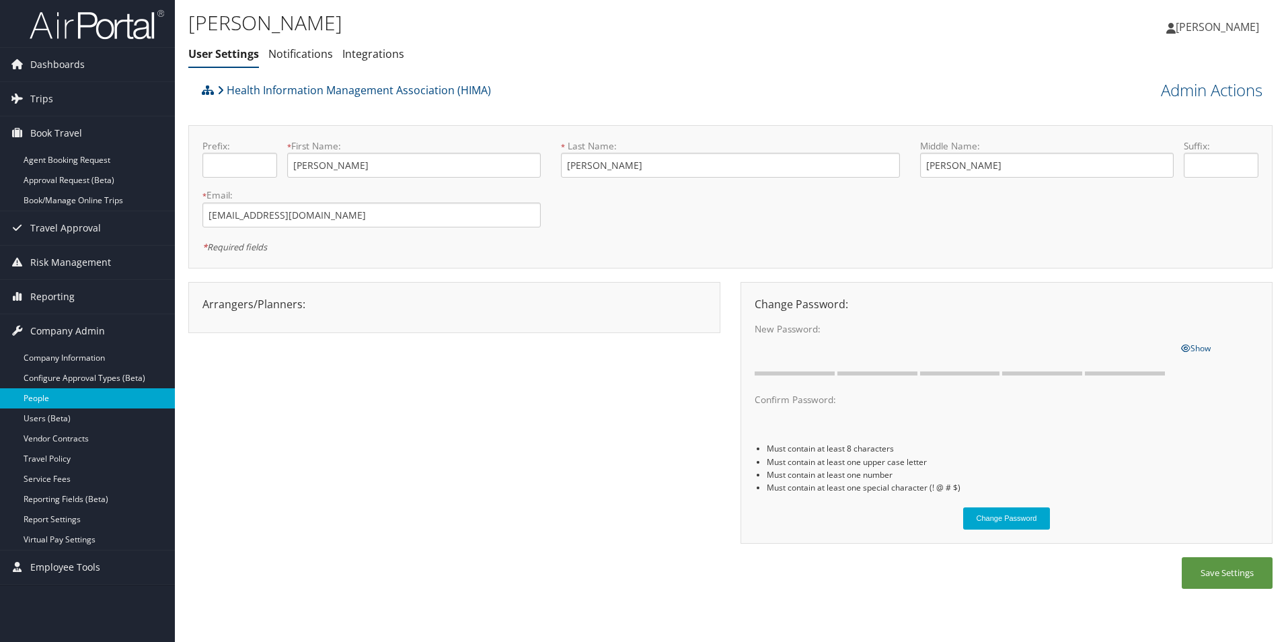
click at [39, 396] on link "People" at bounding box center [87, 398] width 175 height 20
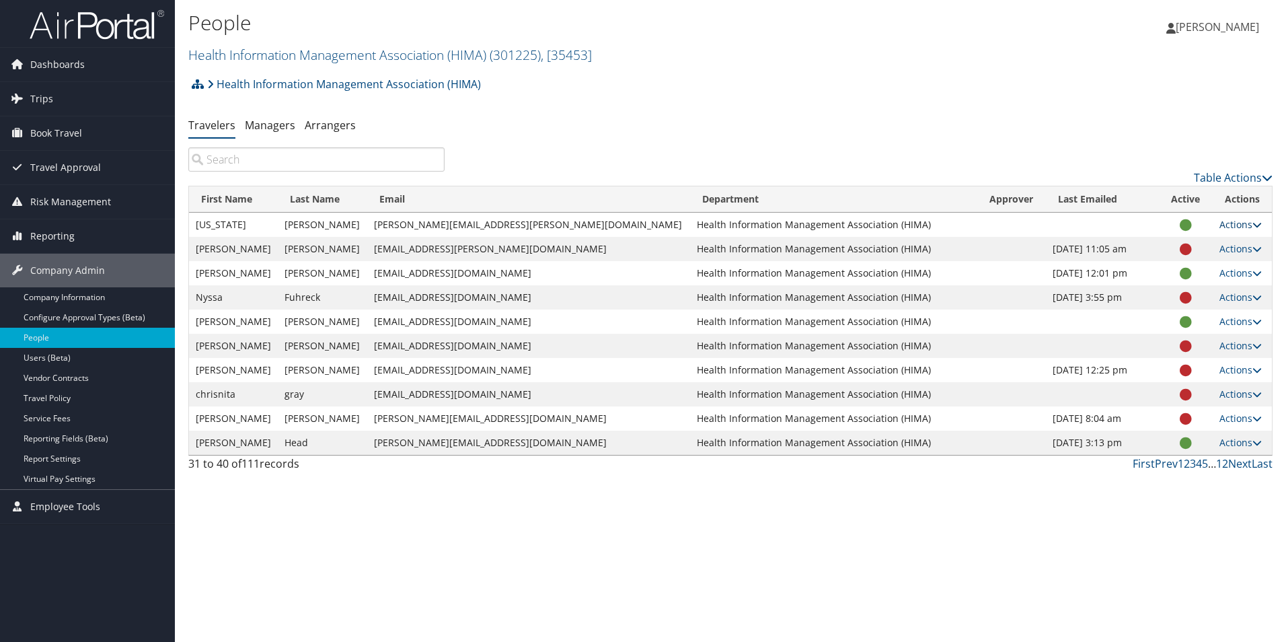
click at [1231, 225] on link "Actions" at bounding box center [1241, 224] width 42 height 13
click at [1200, 261] on link "View Profile" at bounding box center [1187, 267] width 124 height 23
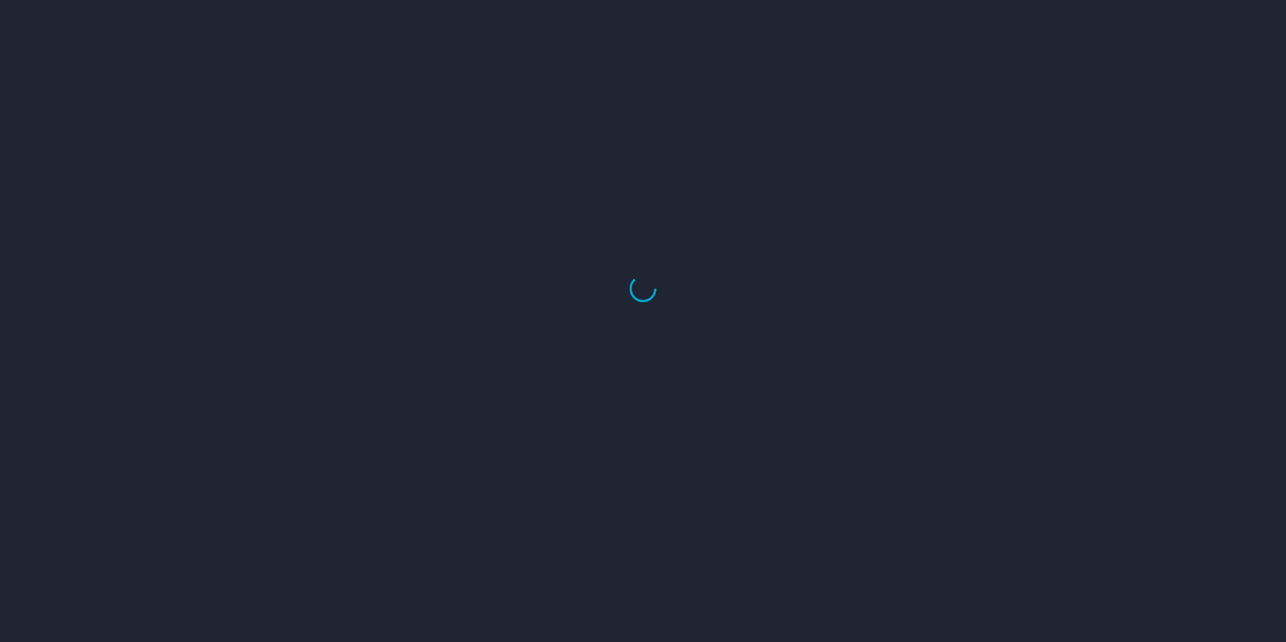
select select "US"
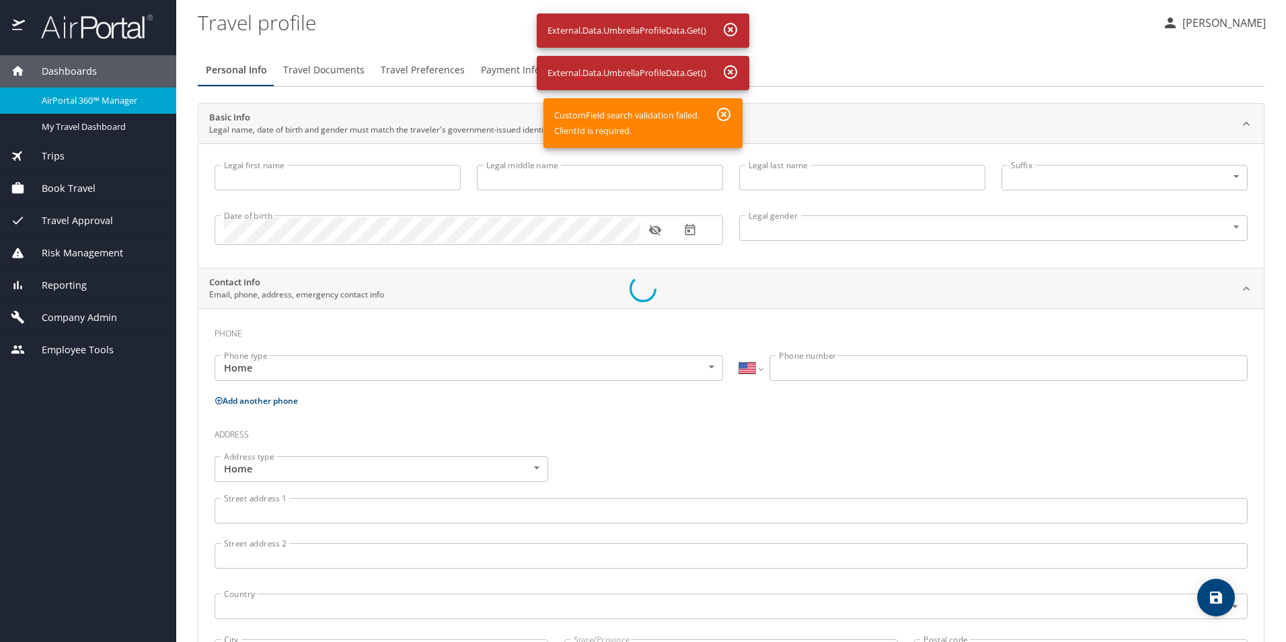
click at [354, 170] on div at bounding box center [643, 289] width 1286 height 706
click at [722, 117] on div at bounding box center [643, 289] width 1286 height 706
click at [723, 110] on div at bounding box center [643, 289] width 1286 height 706
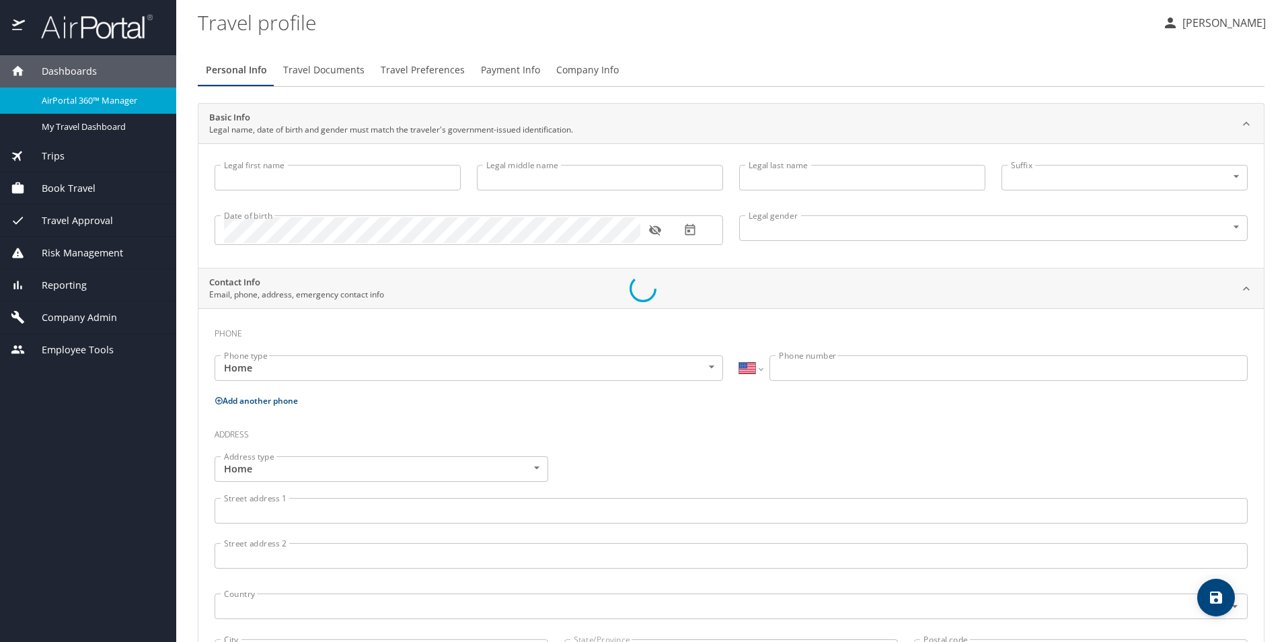
click at [279, 178] on div at bounding box center [643, 289] width 1286 height 706
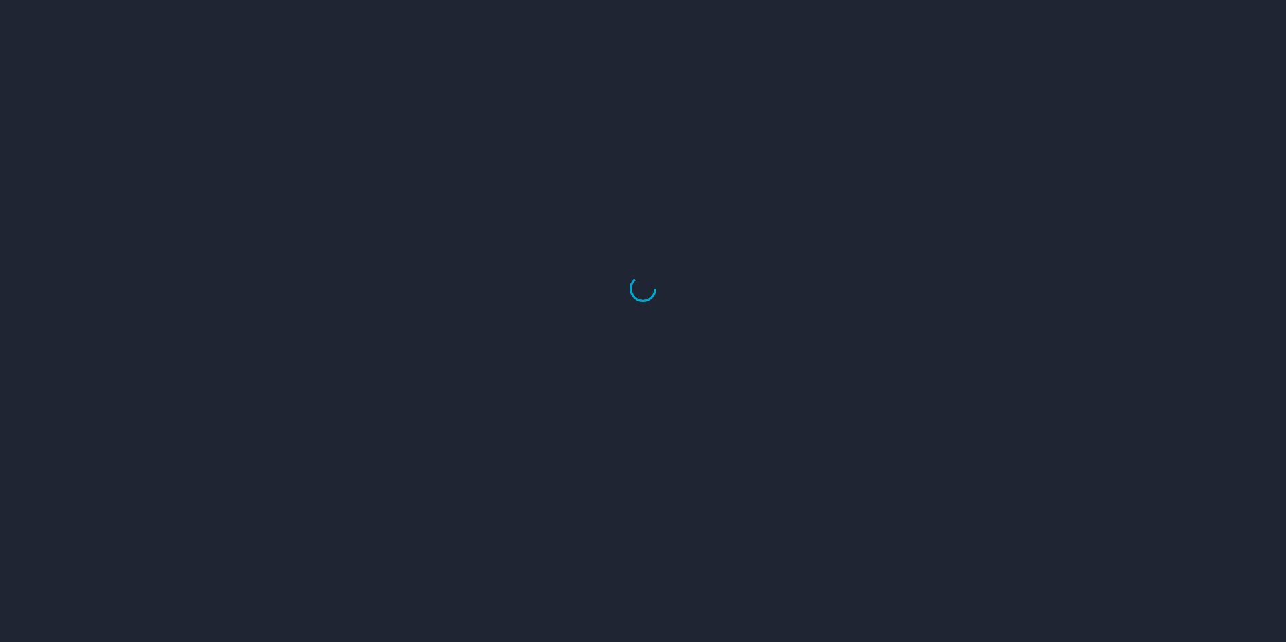
select select "US"
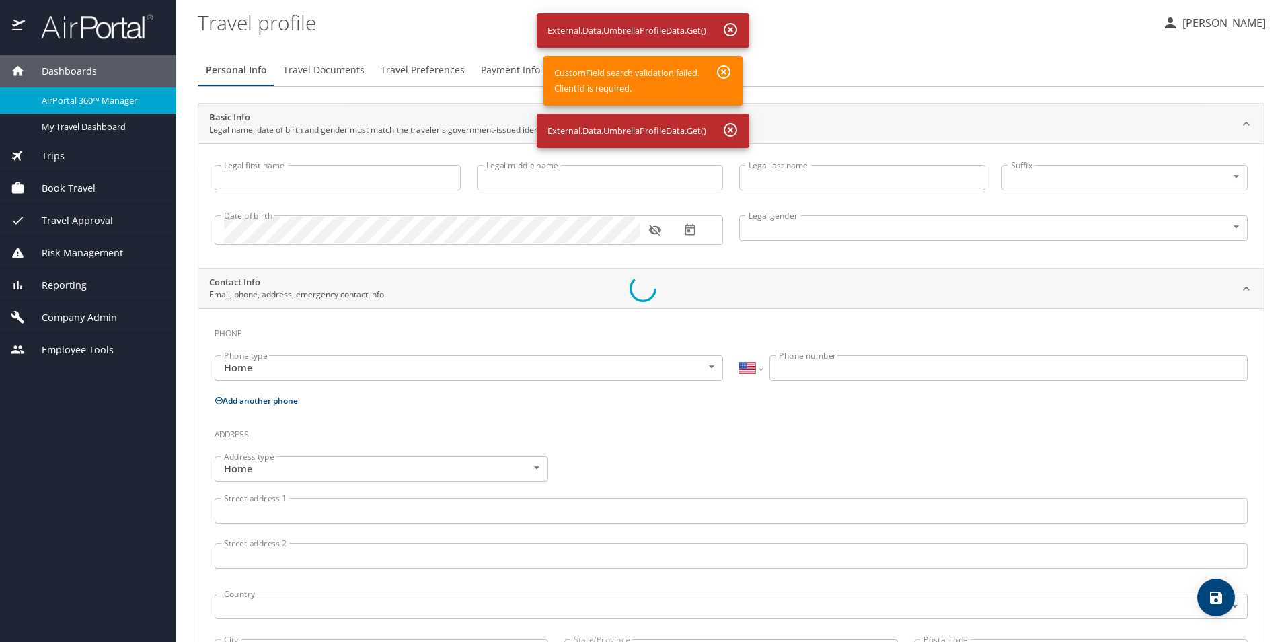
click at [315, 176] on div at bounding box center [643, 289] width 1286 height 706
click at [80, 315] on div at bounding box center [643, 289] width 1286 height 706
click at [20, 313] on div at bounding box center [643, 289] width 1286 height 706
click at [17, 317] on div at bounding box center [643, 289] width 1286 height 706
click at [102, 313] on div at bounding box center [643, 289] width 1286 height 706
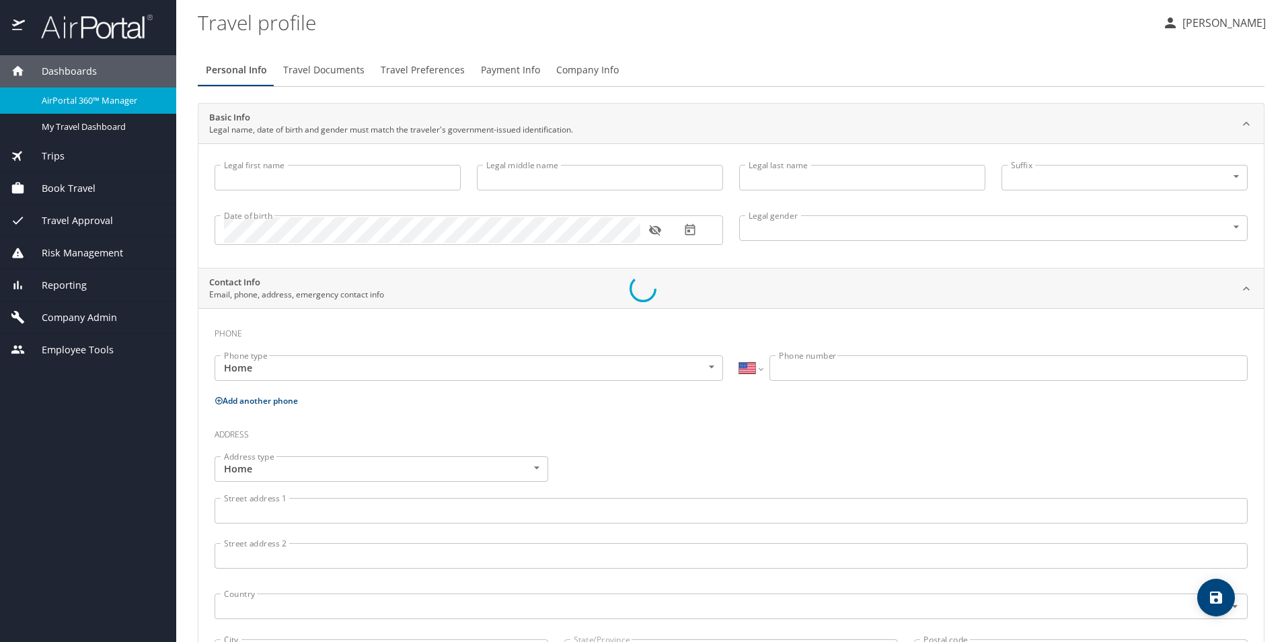
click at [447, 180] on div at bounding box center [643, 289] width 1286 height 706
click at [1248, 157] on div at bounding box center [643, 289] width 1286 height 706
click at [715, 330] on div at bounding box center [643, 289] width 1286 height 706
drag, startPoint x: 716, startPoint y: 285, endPoint x: 731, endPoint y: 283, distance: 14.9
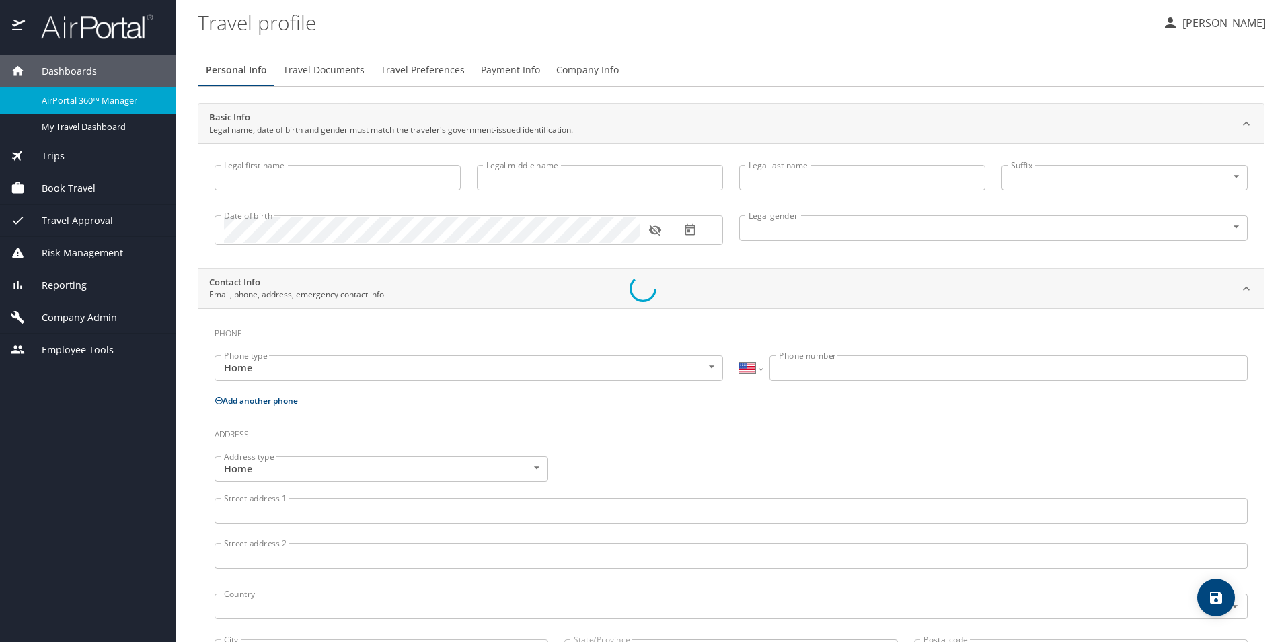
click at [720, 283] on div at bounding box center [643, 289] width 1286 height 706
click at [1230, 24] on div at bounding box center [643, 289] width 1286 height 706
click at [83, 130] on div at bounding box center [643, 289] width 1286 height 706
click at [86, 126] on div at bounding box center [643, 289] width 1286 height 706
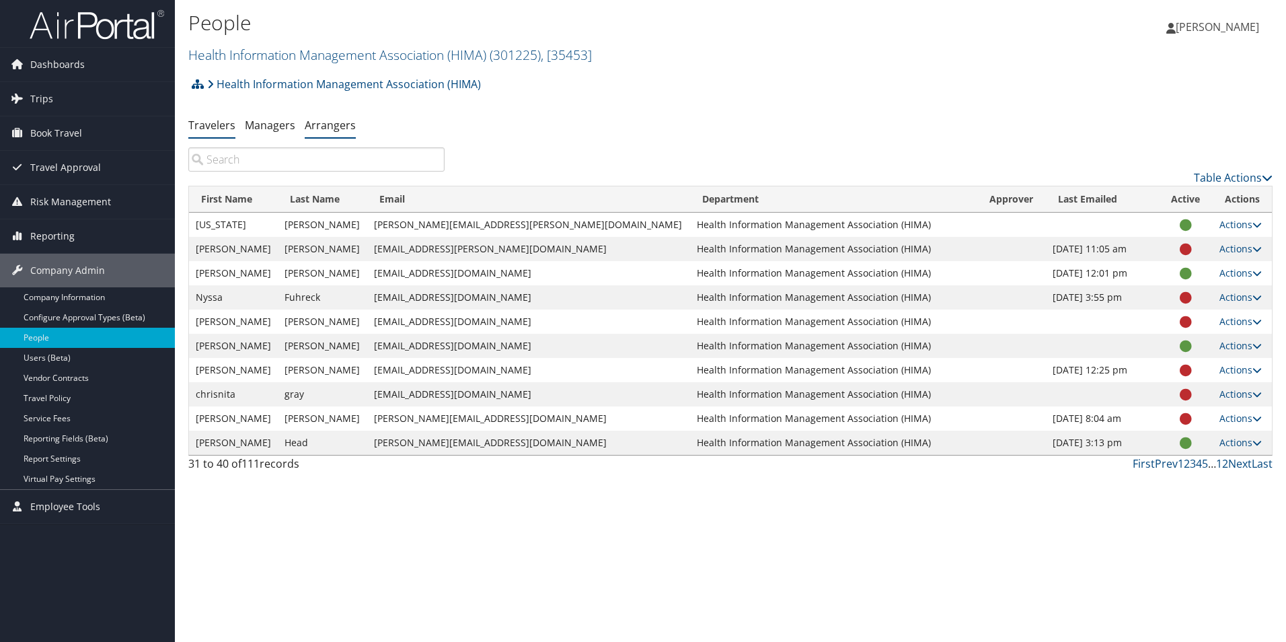
click at [332, 126] on link "Arrangers" at bounding box center [330, 125] width 51 height 15
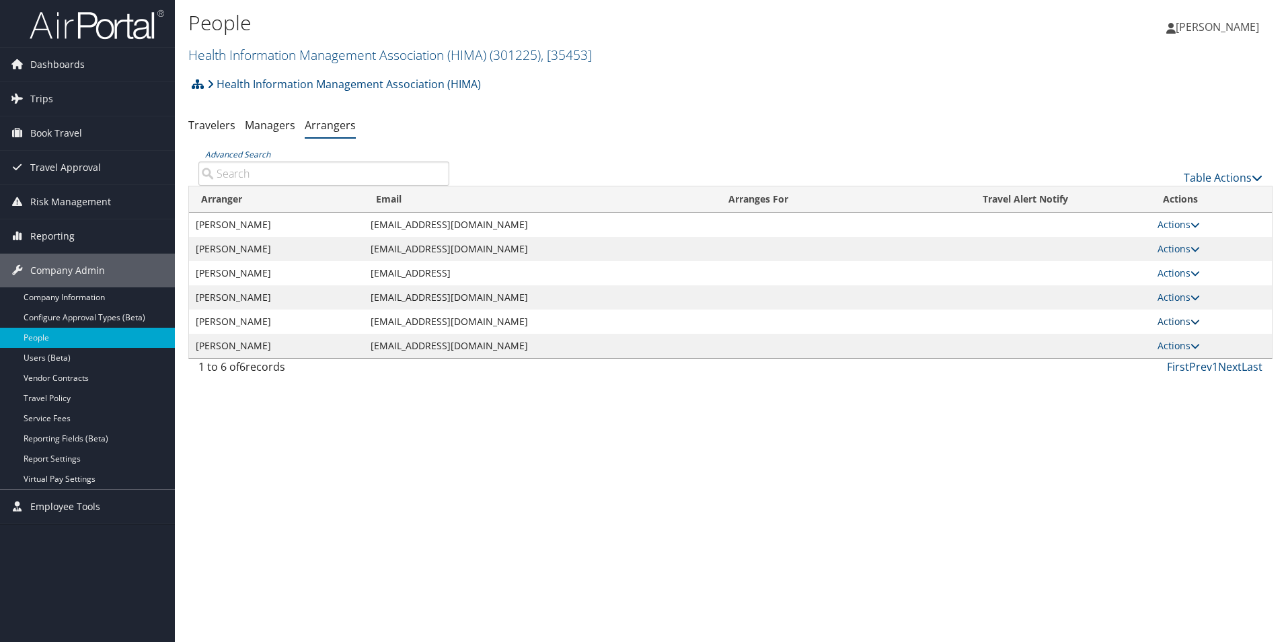
click at [1171, 322] on link "Actions" at bounding box center [1179, 321] width 42 height 13
click at [1193, 388] on link "Edit" at bounding box center [1195, 386] width 75 height 23
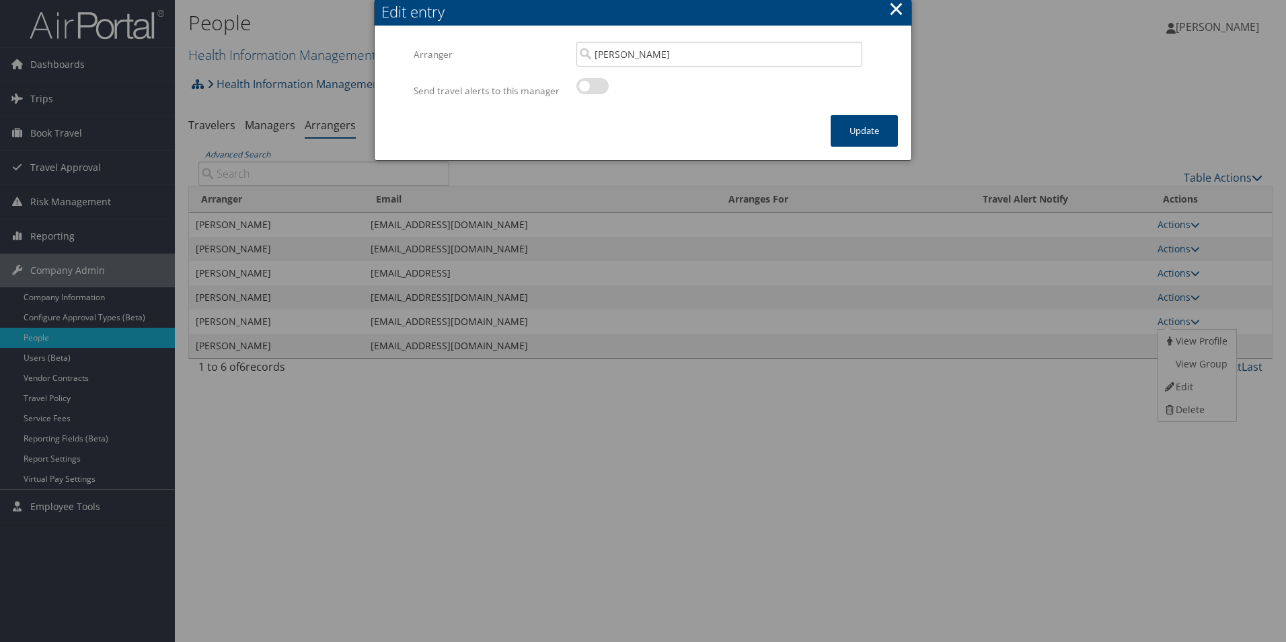
click at [585, 89] on label at bounding box center [592, 86] width 32 height 16
click at [585, 89] on input "checkbox" at bounding box center [587, 88] width 9 height 9
click at [875, 137] on button "Update" at bounding box center [864, 131] width 67 height 32
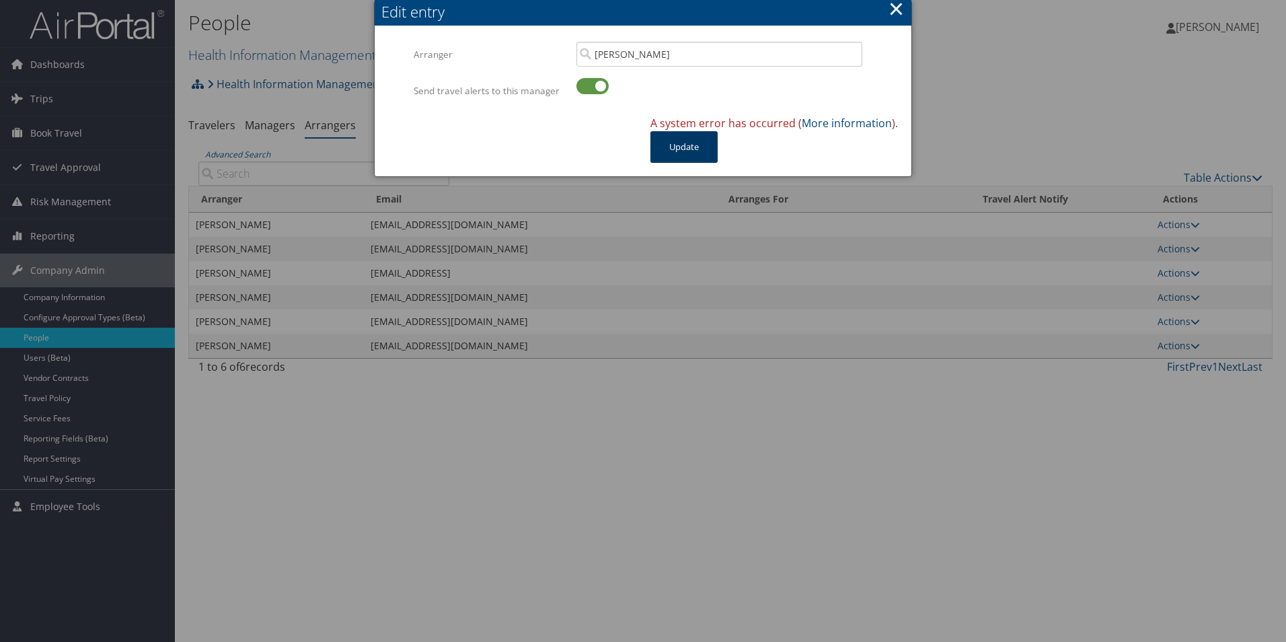
click at [704, 147] on button "Update" at bounding box center [683, 147] width 67 height 32
drag, startPoint x: 587, startPoint y: 86, endPoint x: 676, endPoint y: 124, distance: 96.7
click at [588, 86] on label at bounding box center [592, 86] width 32 height 16
click at [588, 86] on input "checkbox" at bounding box center [587, 88] width 9 height 9
checkbox input "false"
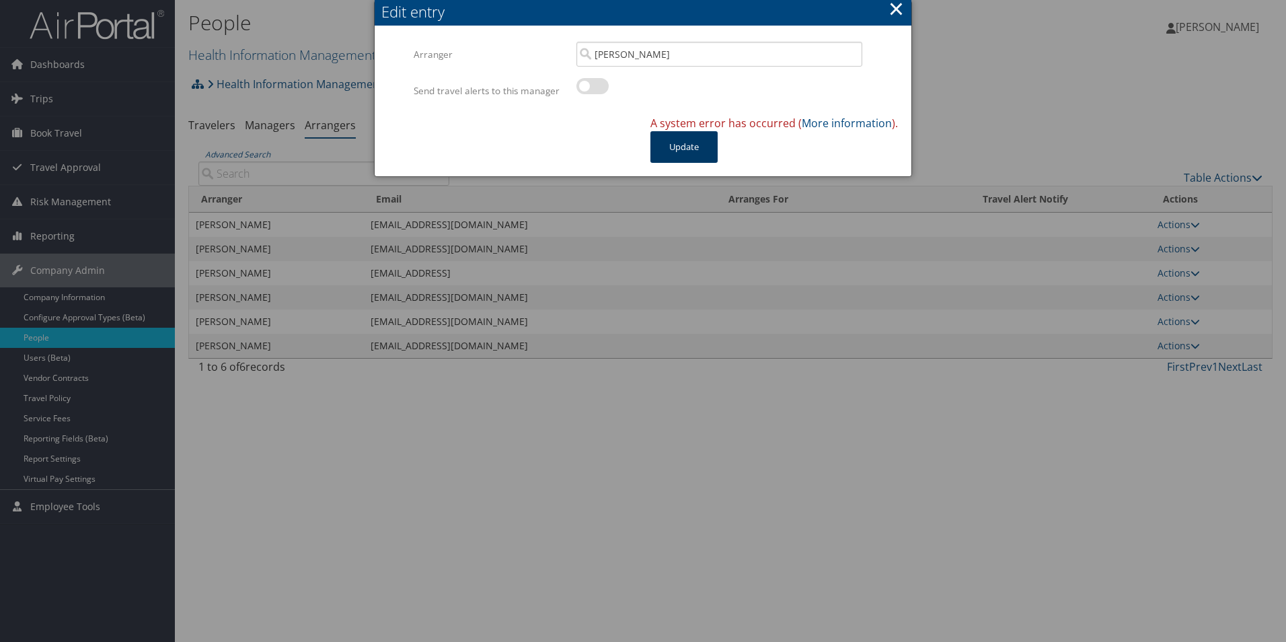
drag, startPoint x: 696, startPoint y: 147, endPoint x: 732, endPoint y: 155, distance: 36.6
click at [699, 148] on button "Update" at bounding box center [683, 147] width 67 height 32
drag, startPoint x: 894, startPoint y: 12, endPoint x: 911, endPoint y: 19, distance: 18.7
click at [895, 11] on button "×" at bounding box center [896, 8] width 15 height 27
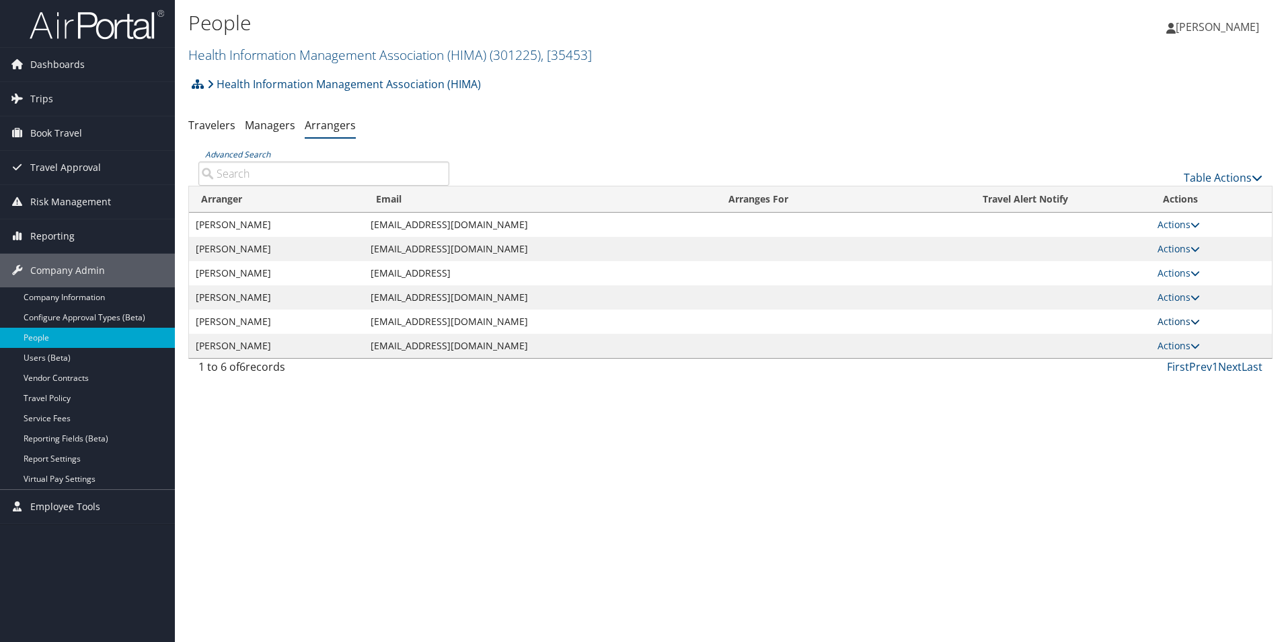
click at [1181, 321] on link "Actions" at bounding box center [1179, 321] width 42 height 13
click at [1189, 348] on link "View Profile" at bounding box center [1195, 341] width 75 height 23
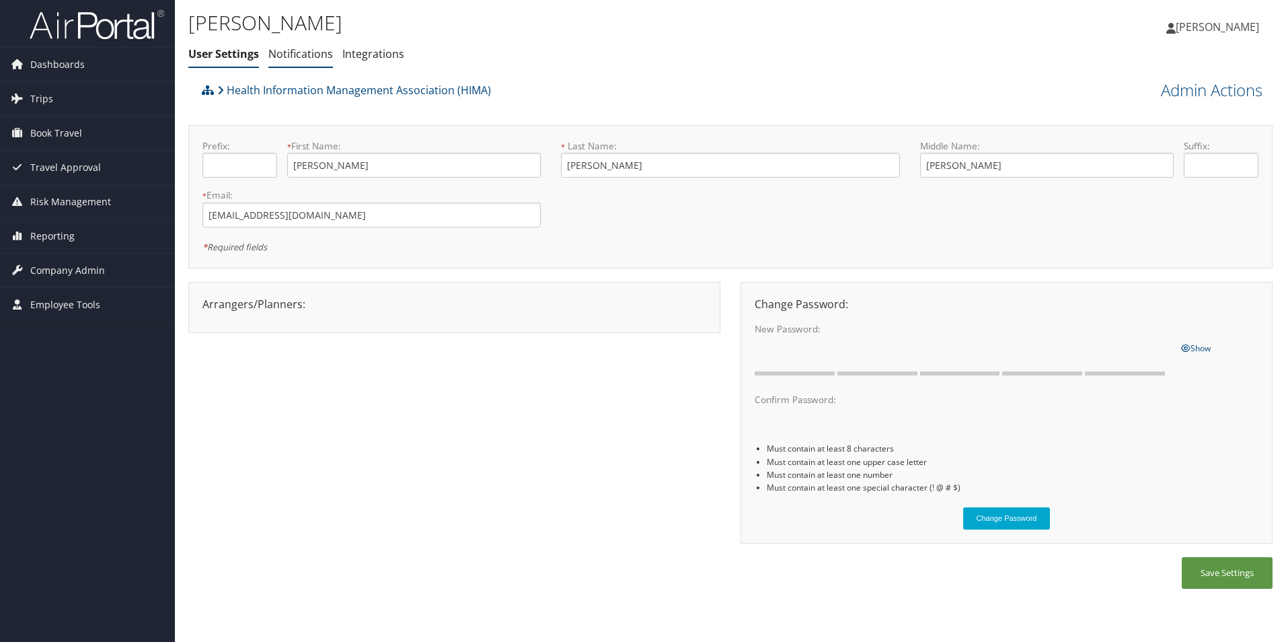
click at [299, 59] on link "Notifications" at bounding box center [300, 53] width 65 height 15
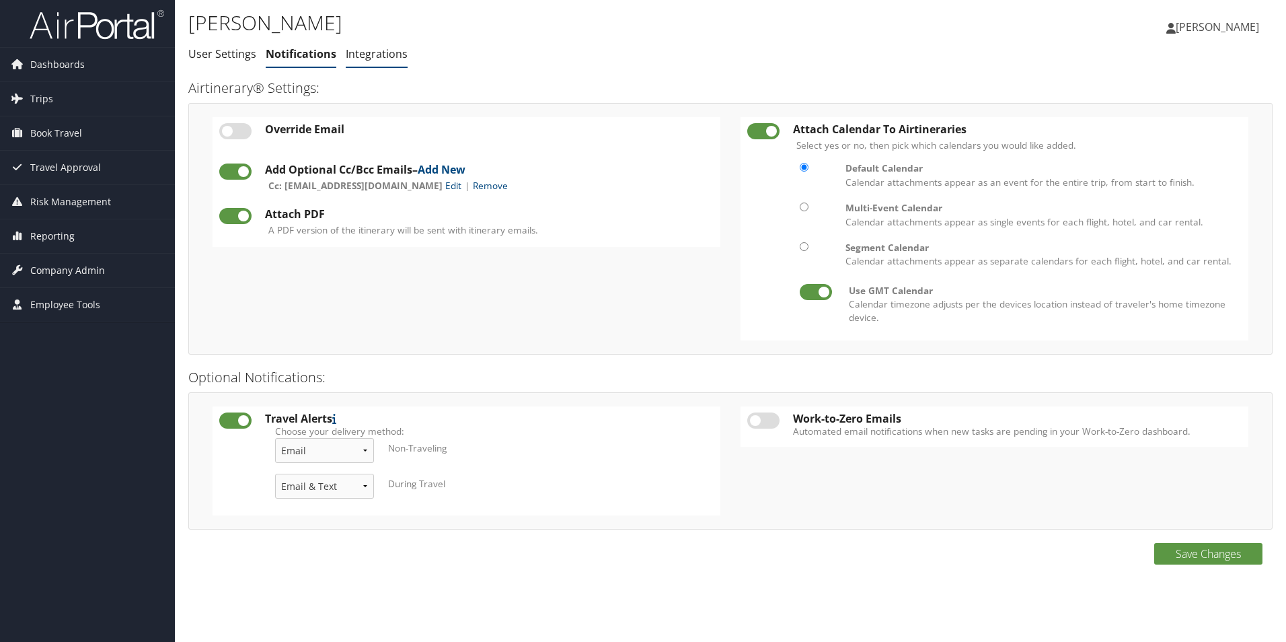
click at [375, 54] on link "Integrations" at bounding box center [377, 53] width 62 height 15
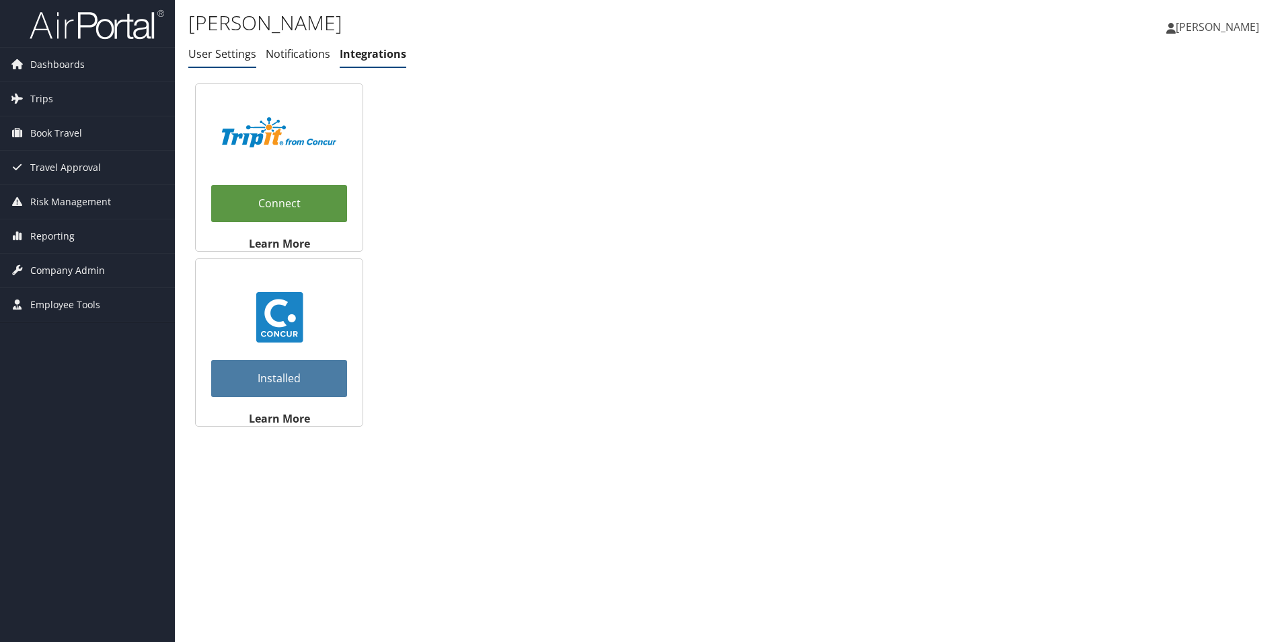
click at [200, 54] on link "User Settings" at bounding box center [222, 53] width 68 height 15
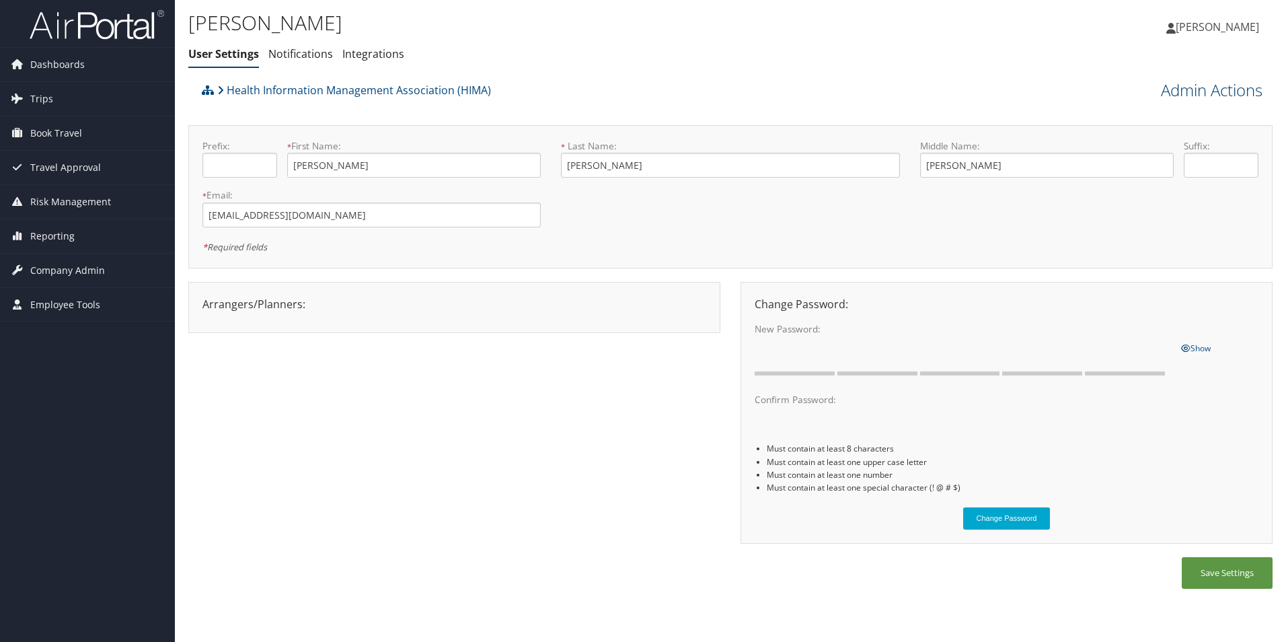
click at [1197, 94] on link "Admin Actions" at bounding box center [1212, 90] width 102 height 23
click at [1141, 171] on link "Manage Travelers" at bounding box center [1173, 172] width 177 height 23
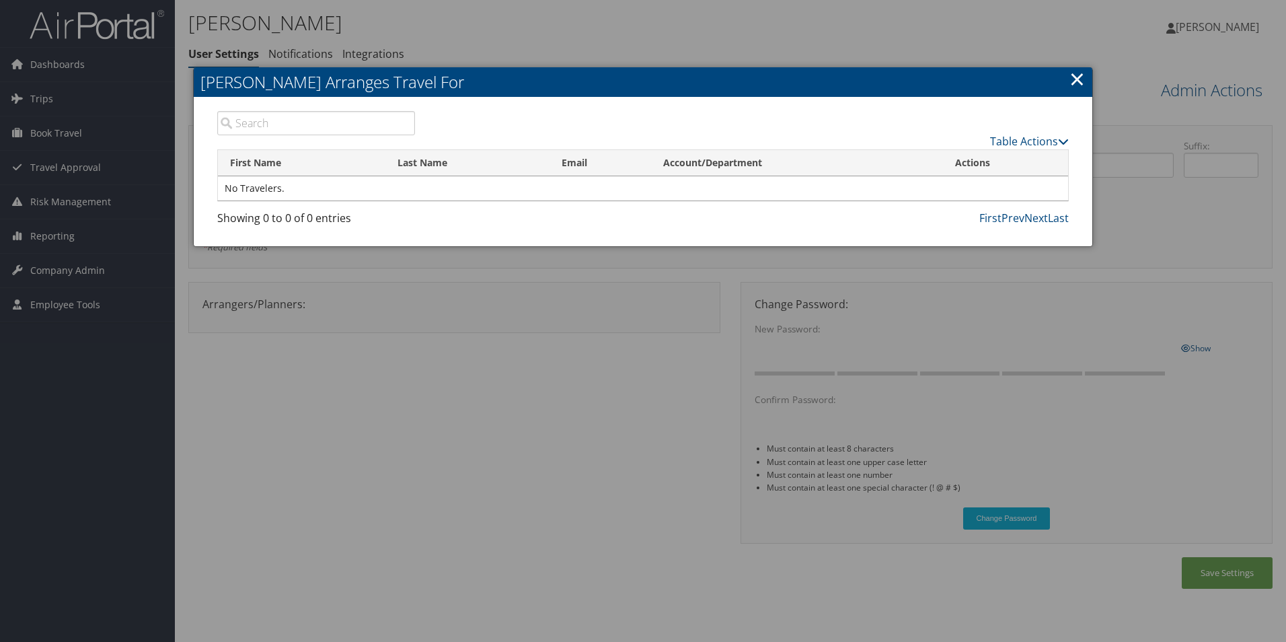
click at [320, 120] on input "search" at bounding box center [316, 123] width 198 height 24
type input "Virginia Evans"
click at [1033, 135] on link "Table Actions" at bounding box center [1029, 141] width 79 height 15
click at [950, 163] on link "Add A Traveler" at bounding box center [979, 162] width 177 height 23
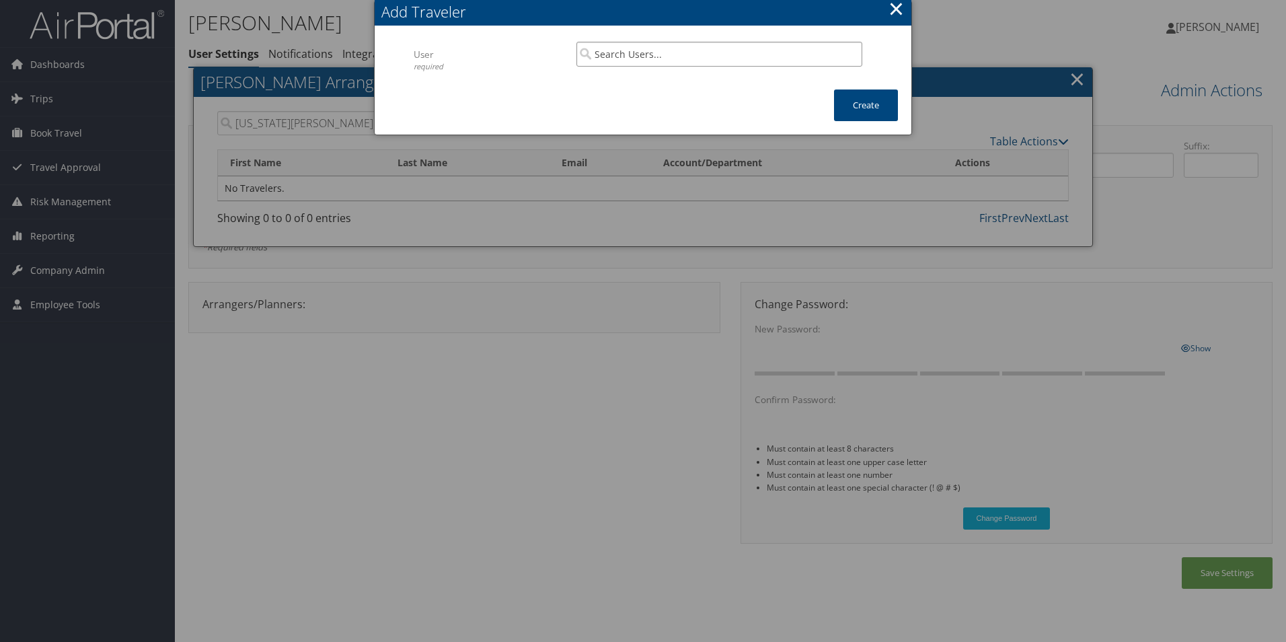
click at [661, 54] on input "search" at bounding box center [719, 54] width 286 height 25
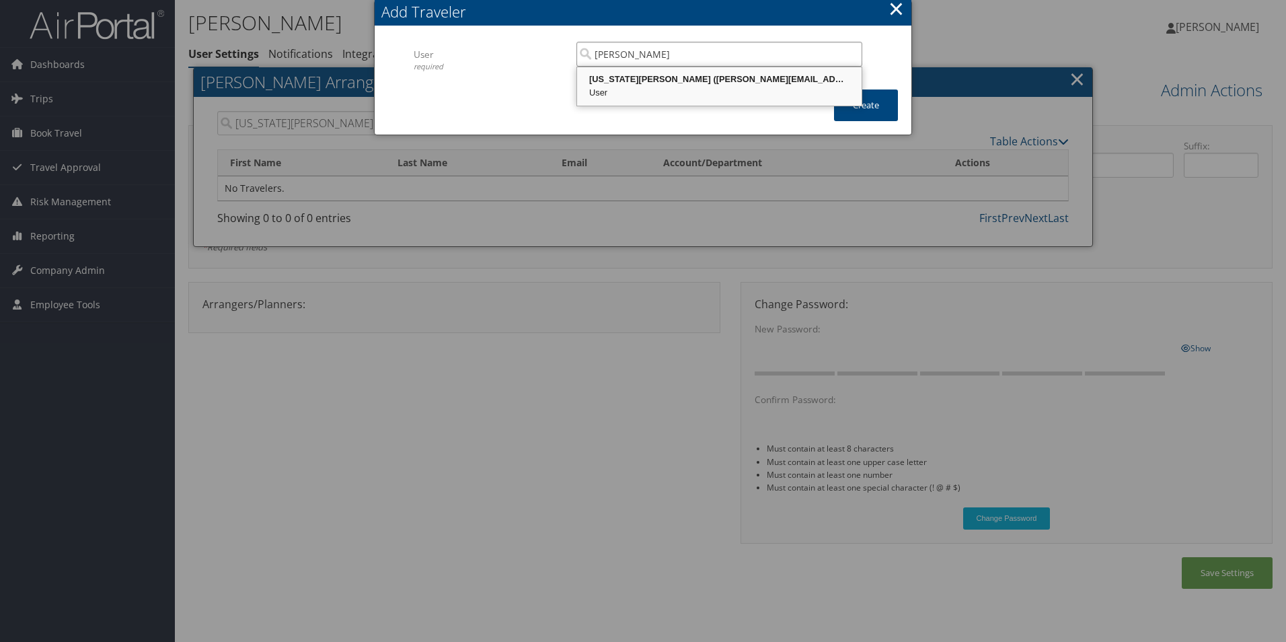
click at [640, 81] on div "Virginia Evans (ginna.evans@emoryhealthcare.org)" at bounding box center [719, 79] width 280 height 13
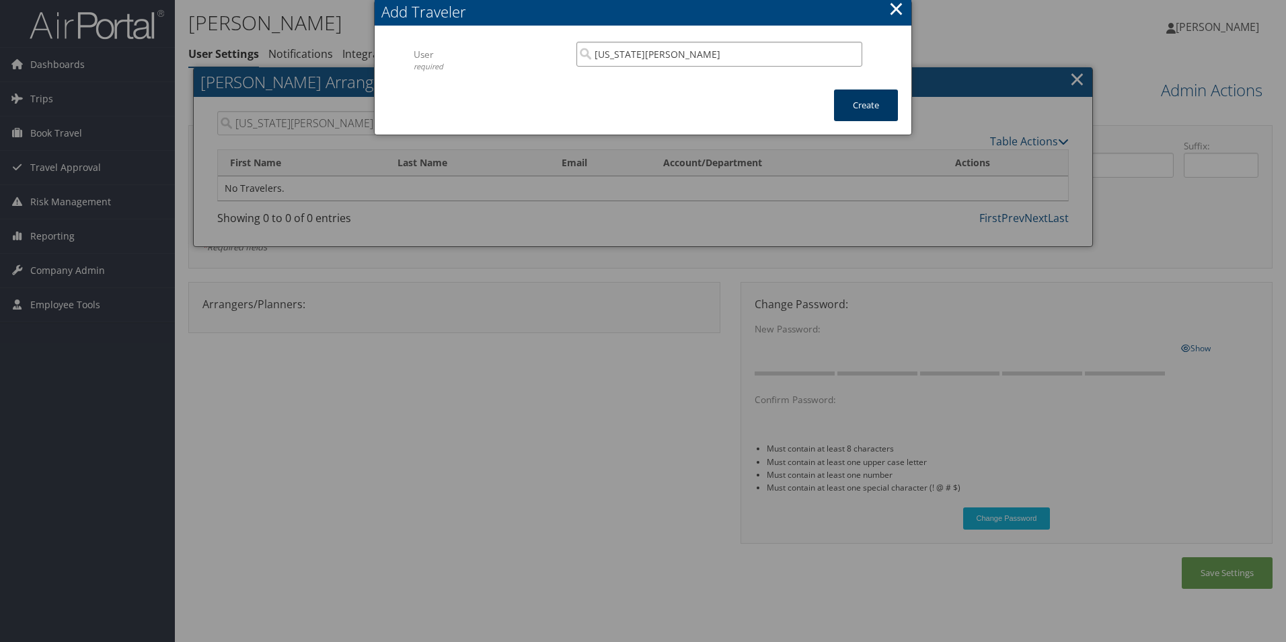
type input "Virginia Evans"
click at [866, 106] on button "Create" at bounding box center [866, 105] width 64 height 32
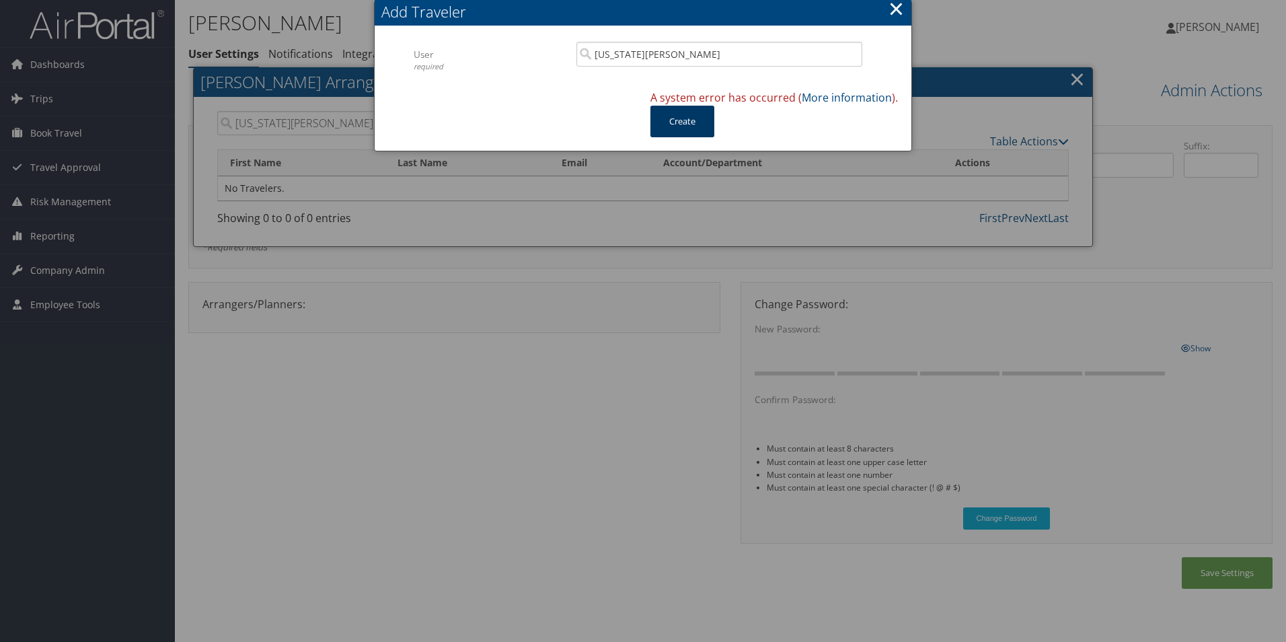
click at [702, 124] on button "Create" at bounding box center [682, 122] width 64 height 32
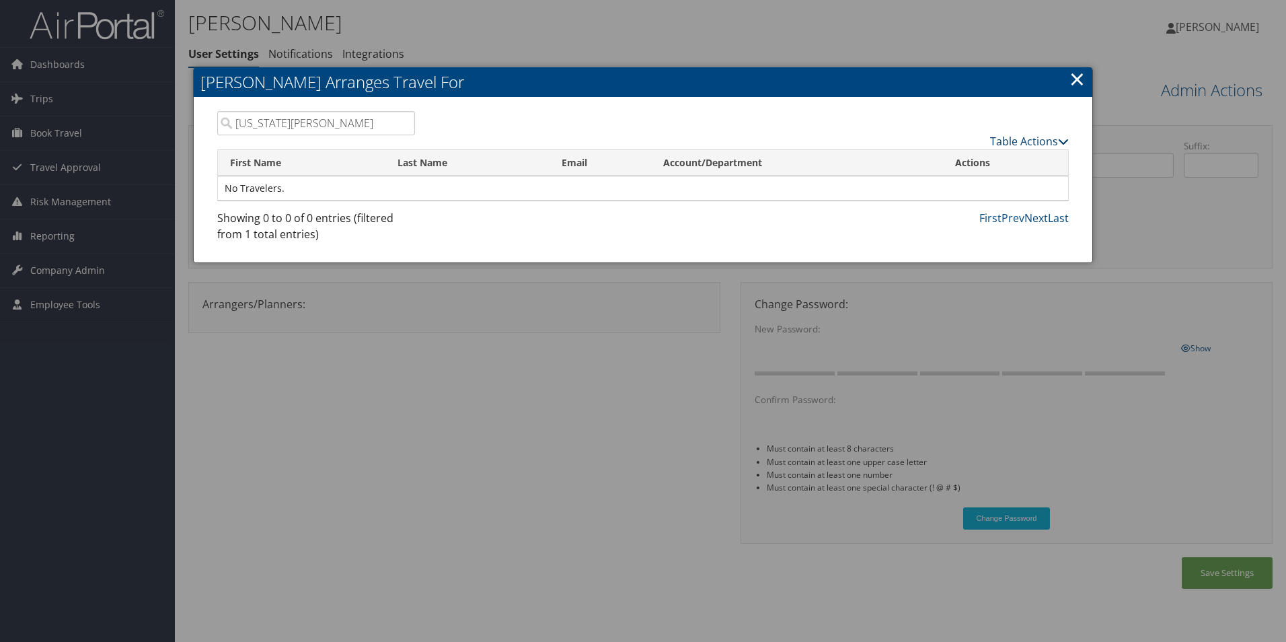
click at [1045, 141] on link "Table Actions" at bounding box center [1029, 141] width 79 height 15
drag, startPoint x: 1070, startPoint y: 83, endPoint x: 1082, endPoint y: 86, distance: 11.9
click at [1070, 85] on link "×" at bounding box center [1077, 78] width 15 height 27
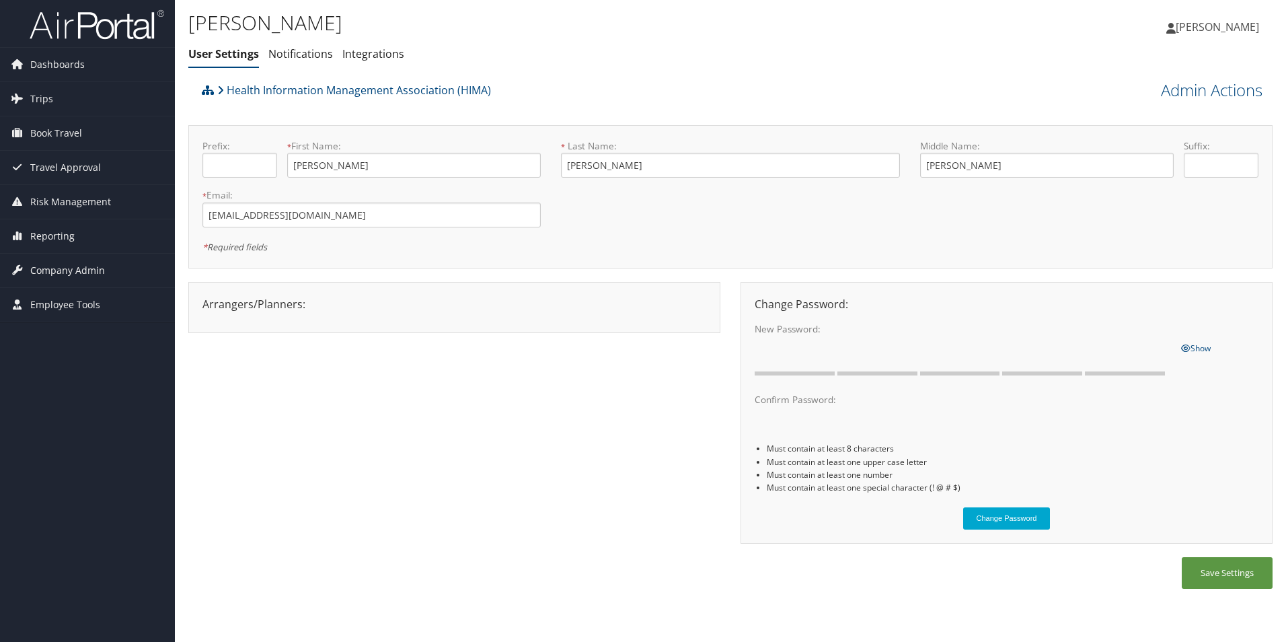
click at [1215, 27] on span "[PERSON_NAME]" at bounding box center [1217, 27] width 83 height 15
click at [1115, 72] on link "My Settings" at bounding box center [1184, 74] width 150 height 23
click at [1174, 93] on link "Admin Actions" at bounding box center [1212, 90] width 102 height 23
click at [1153, 144] on link "Change User's Account/Department" at bounding box center [1173, 143] width 177 height 35
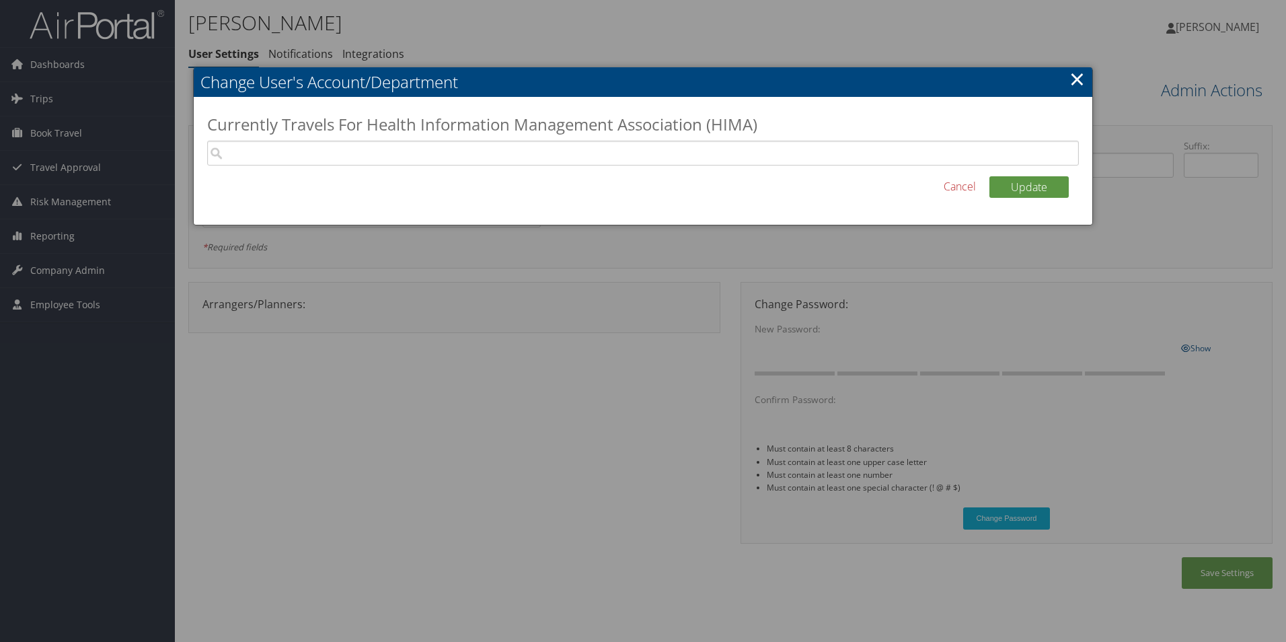
click at [1079, 79] on link "×" at bounding box center [1077, 78] width 15 height 27
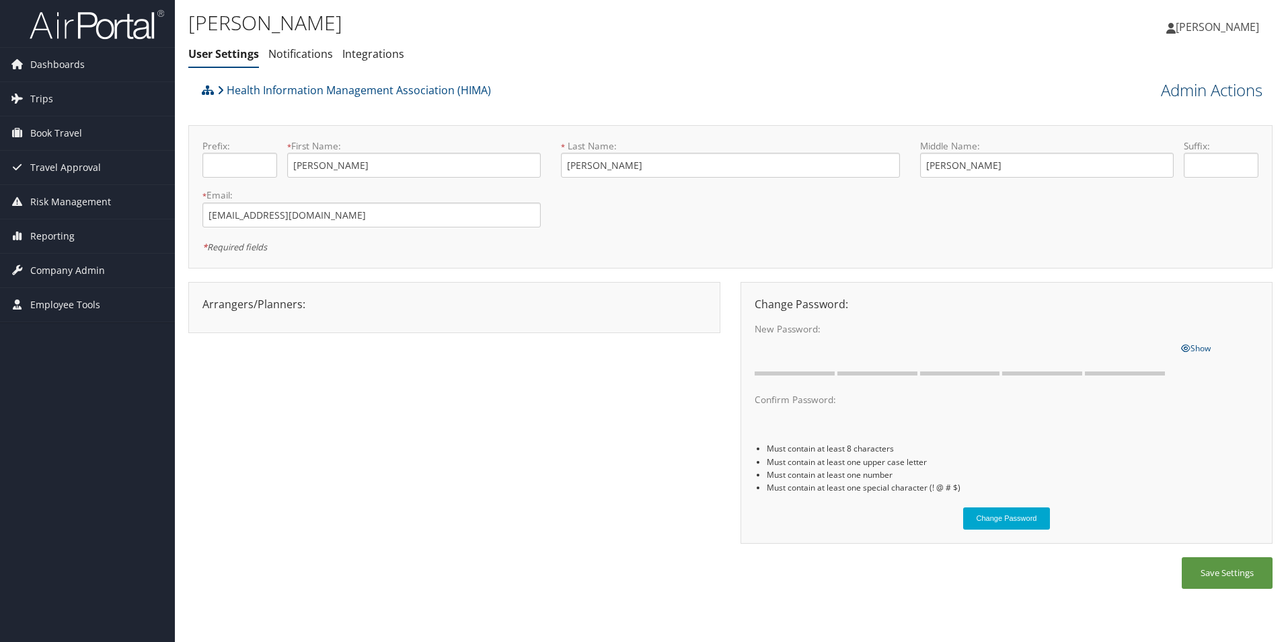
click at [1227, 91] on link "Admin Actions" at bounding box center [1212, 90] width 102 height 23
click at [1128, 114] on link "View Profile" at bounding box center [1173, 115] width 177 height 23
drag, startPoint x: 1200, startPoint y: 574, endPoint x: 1200, endPoint y: 563, distance: 10.8
click at [1200, 573] on button "Save Settings" at bounding box center [1227, 573] width 91 height 32
click at [1236, 88] on link "Admin Actions" at bounding box center [1212, 90] width 102 height 23
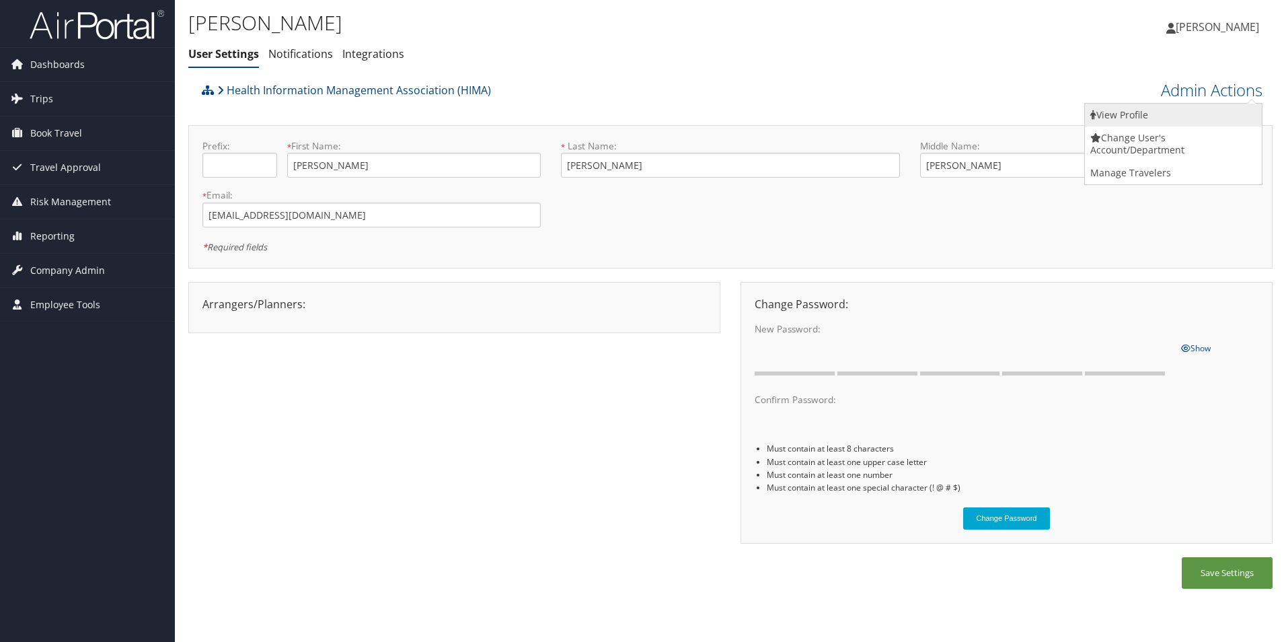
click at [1176, 116] on link "View Profile" at bounding box center [1173, 115] width 177 height 23
click at [51, 133] on span "Book Travel" at bounding box center [56, 133] width 52 height 34
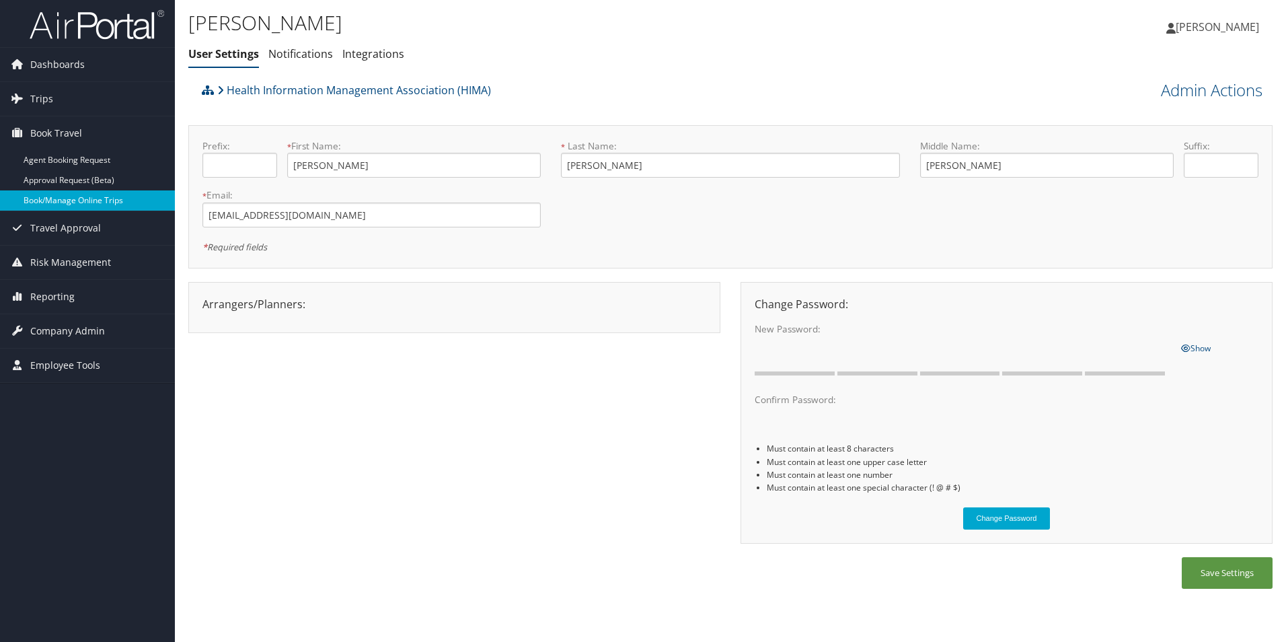
click at [59, 202] on link "Book/Manage Online Trips" at bounding box center [87, 200] width 175 height 20
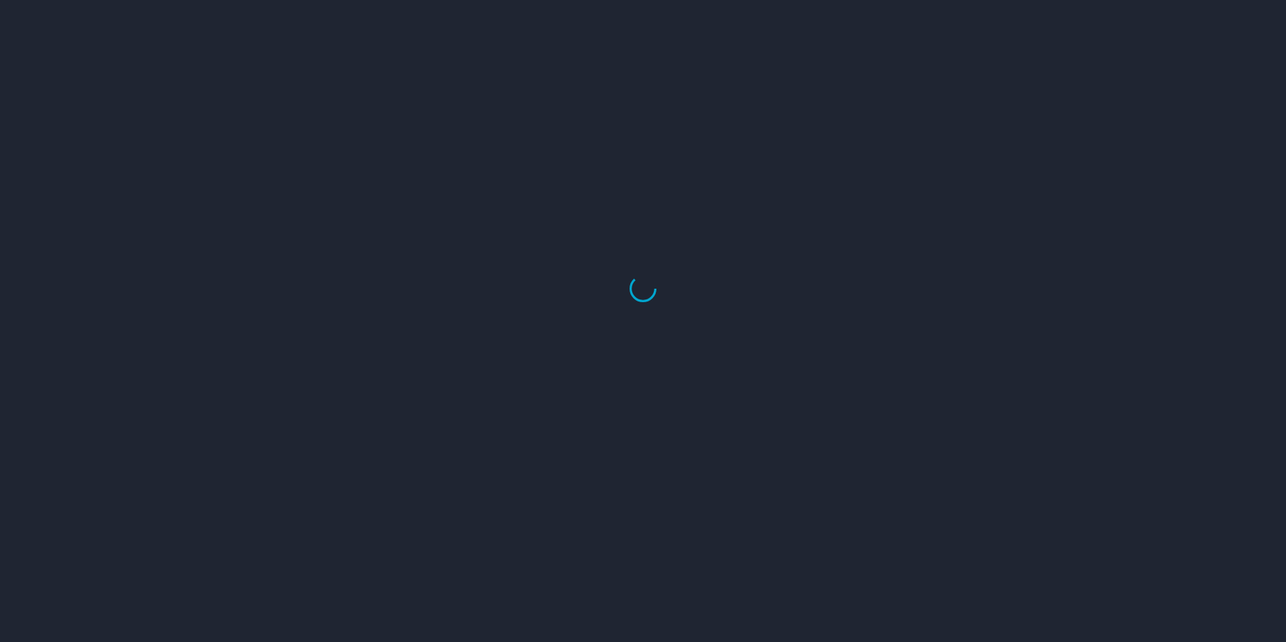
select select "US"
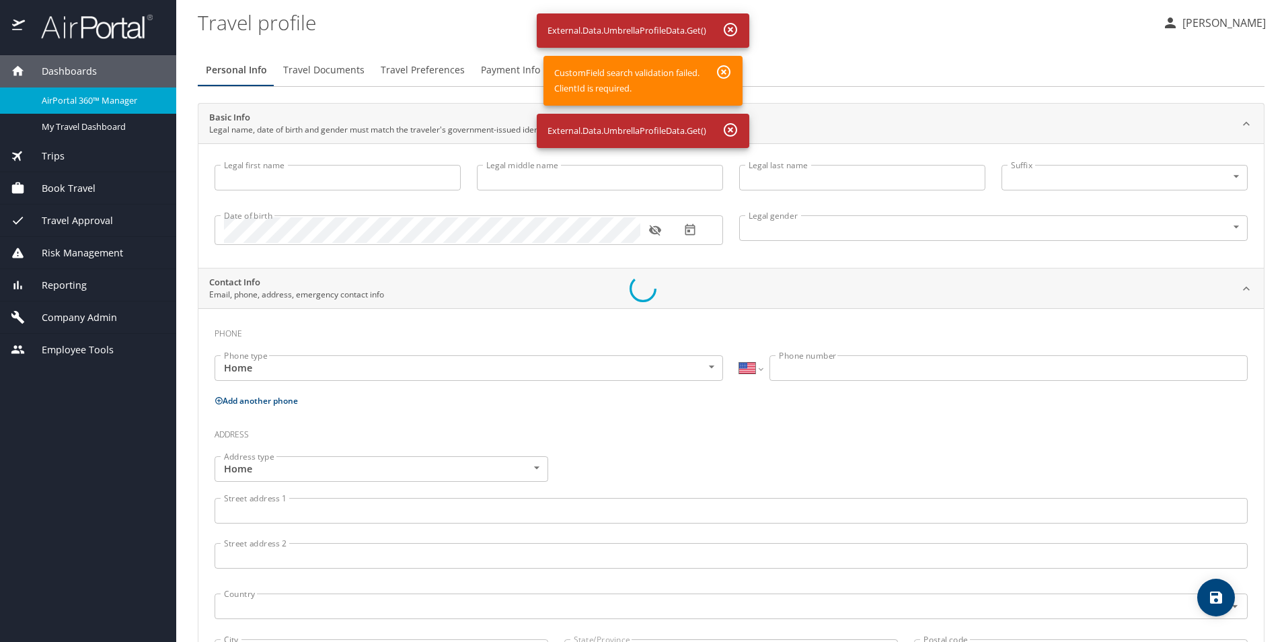
drag, startPoint x: 75, startPoint y: 66, endPoint x: 87, endPoint y: 66, distance: 11.4
click at [76, 66] on div at bounding box center [643, 289] width 1286 height 706
click at [107, 319] on div at bounding box center [643, 289] width 1286 height 706
click at [1223, 19] on div at bounding box center [643, 289] width 1286 height 706
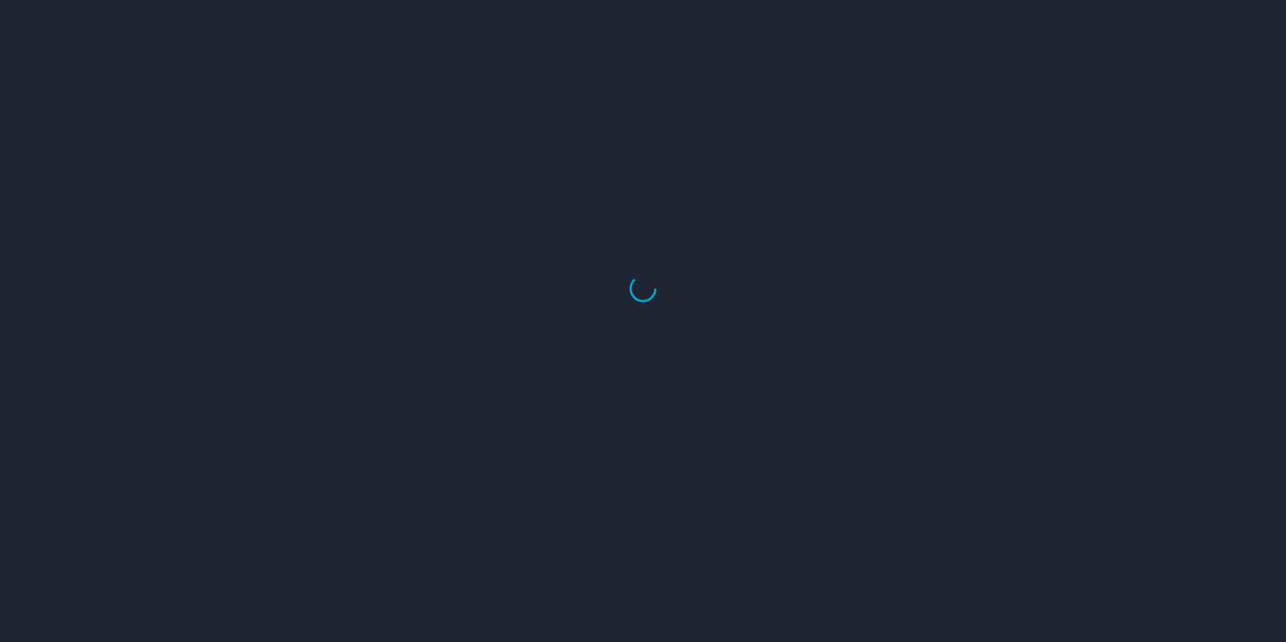
select select "US"
